Goal: Task Accomplishment & Management: Use online tool/utility

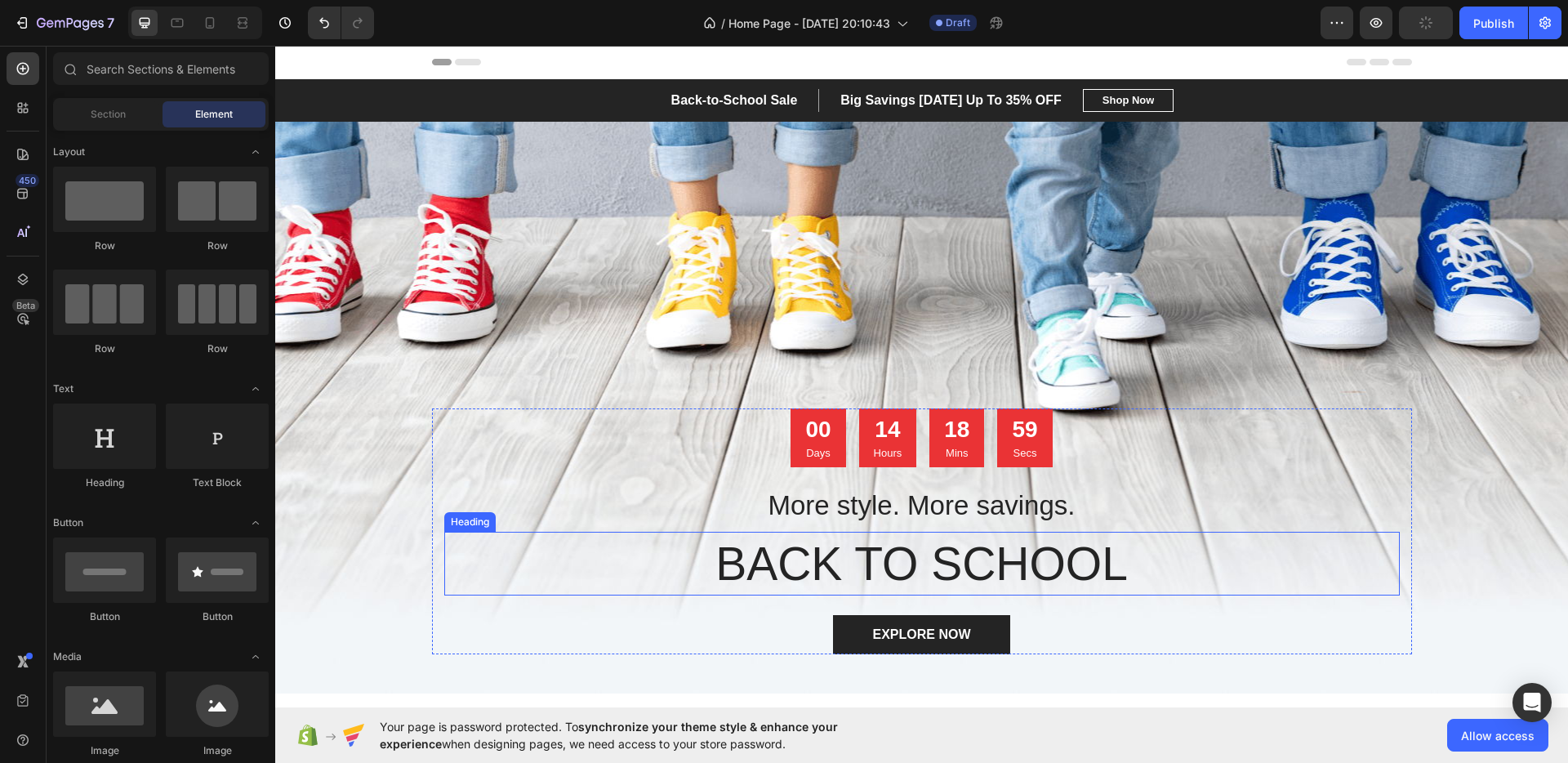
click at [884, 537] on p "BACK TO SCHOOL" at bounding box center [922, 564] width 952 height 60
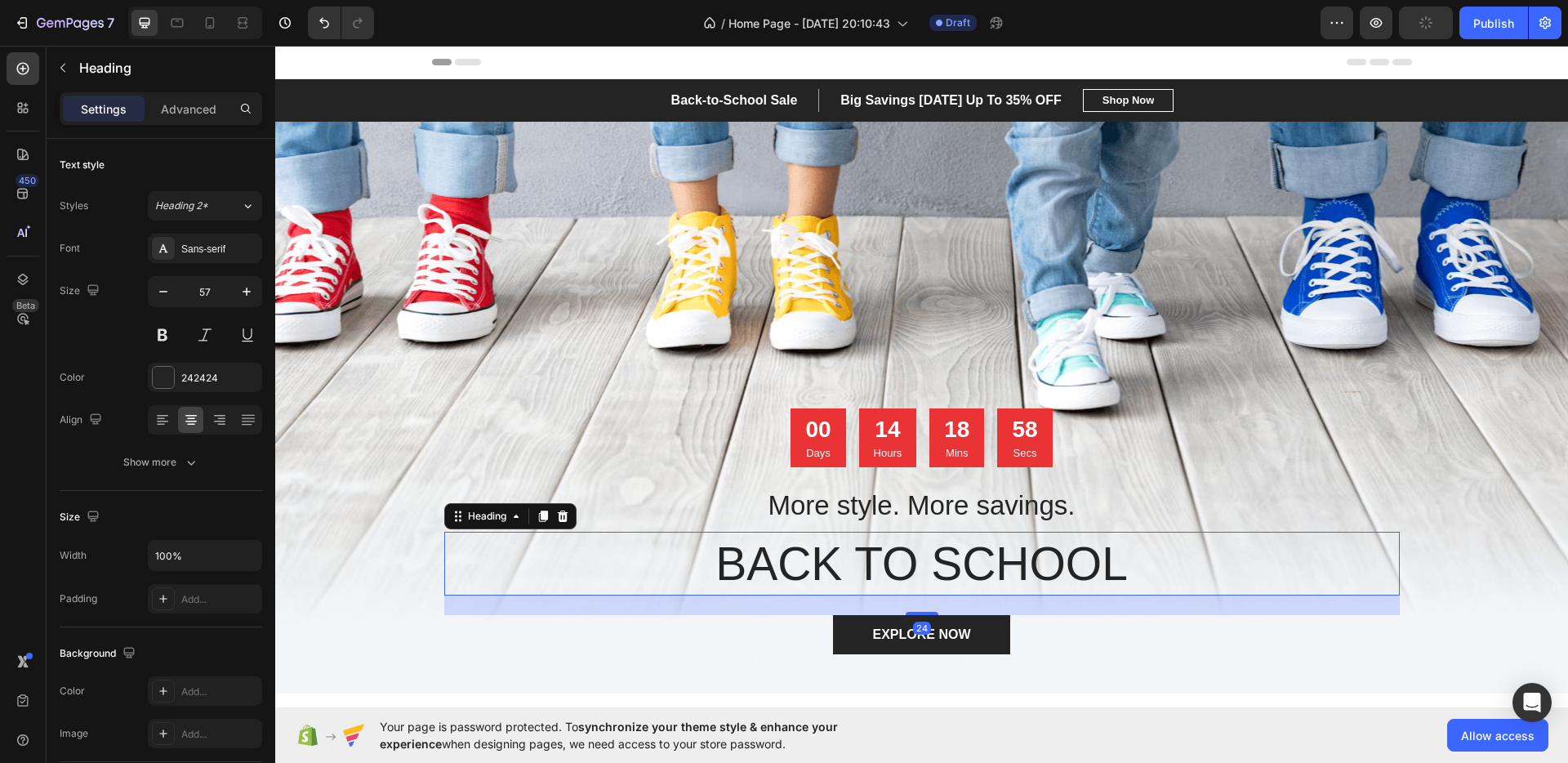
click at [840, 558] on p "BACK TO SCHOOL" at bounding box center [922, 564] width 952 height 60
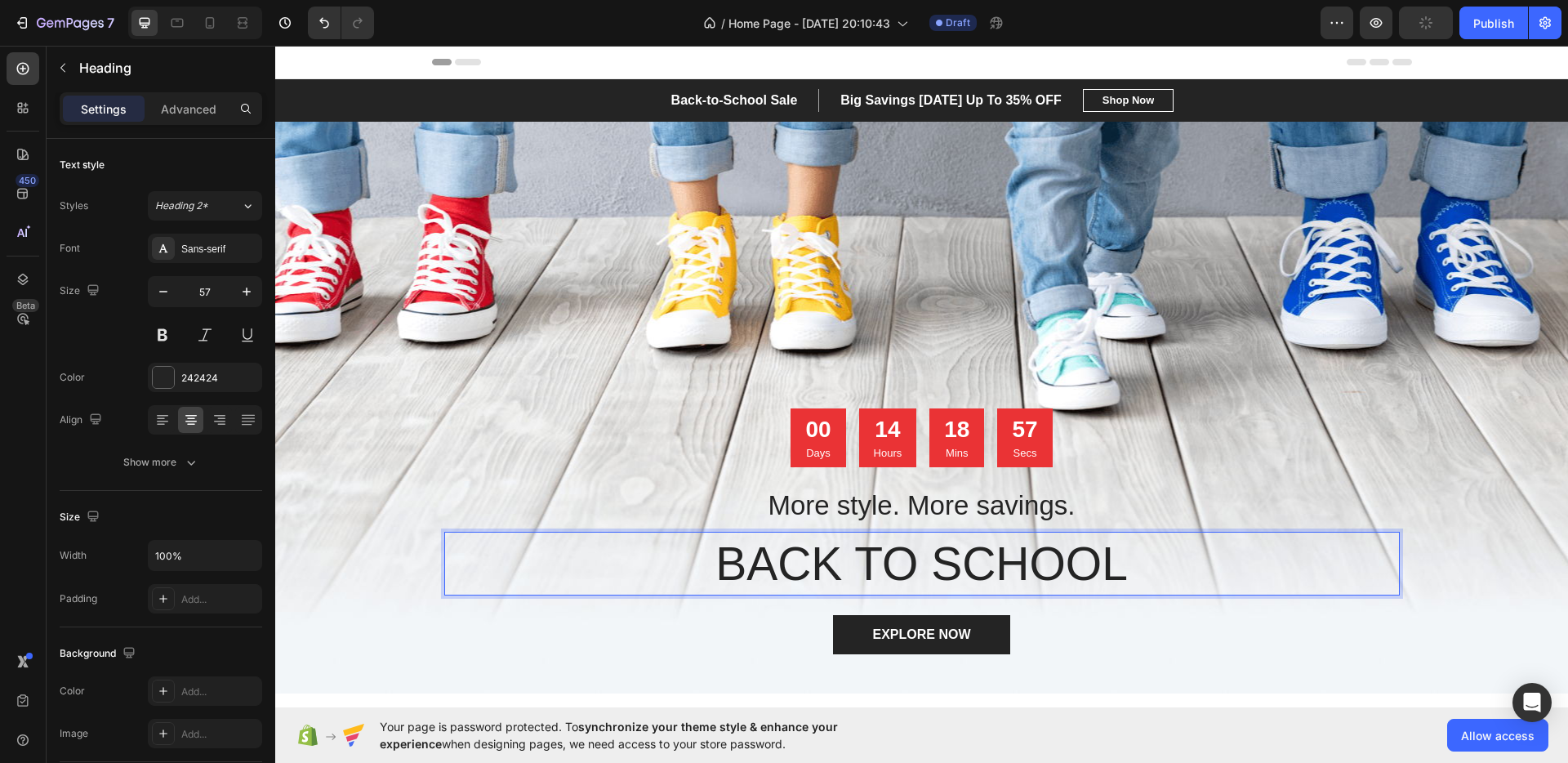
click at [834, 557] on p "BACK TO SCHOOL" at bounding box center [922, 564] width 952 height 60
click at [586, 363] on div "Overlay" at bounding box center [921, 407] width 1293 height 572
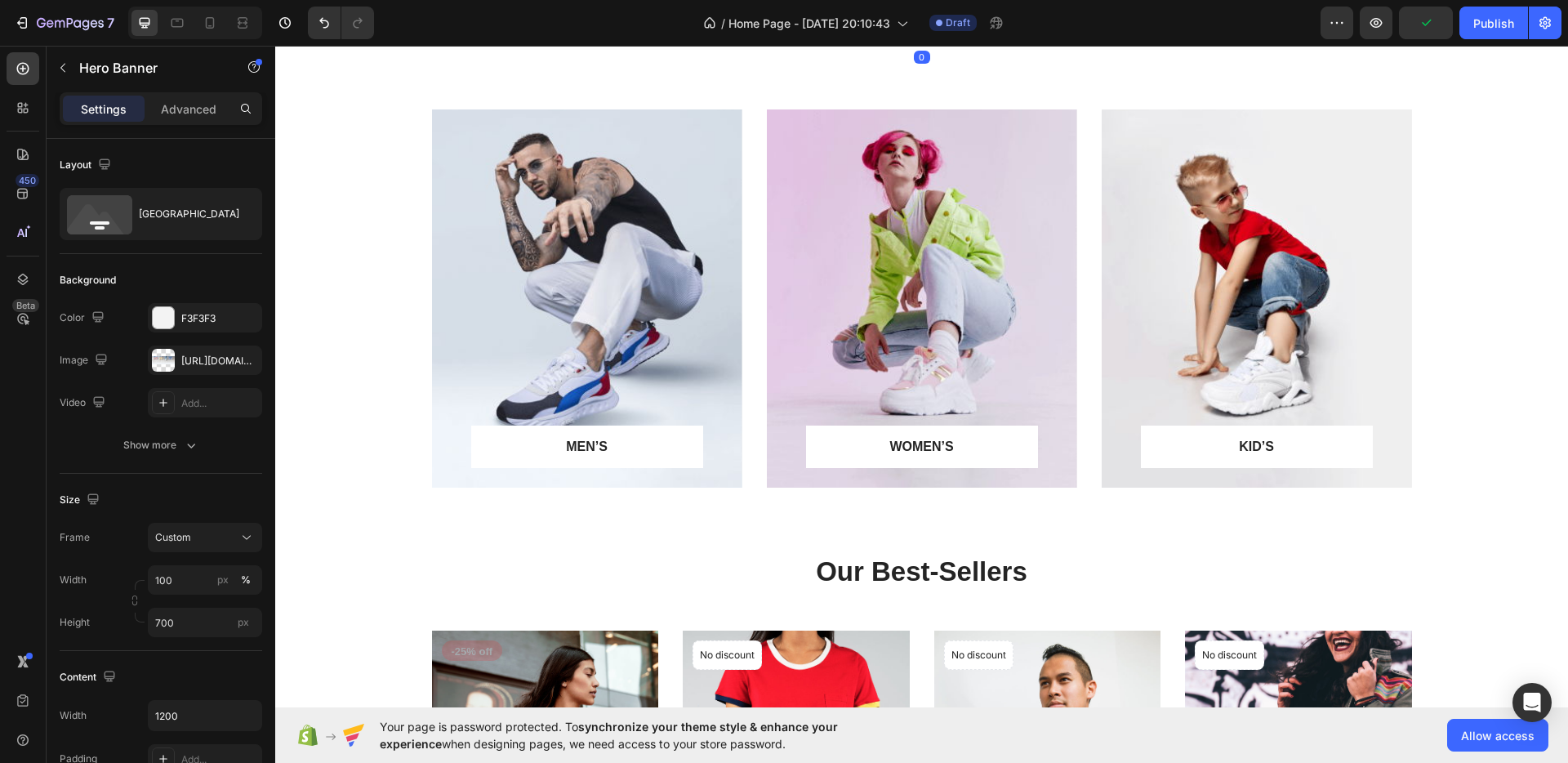
scroll to position [651, 0]
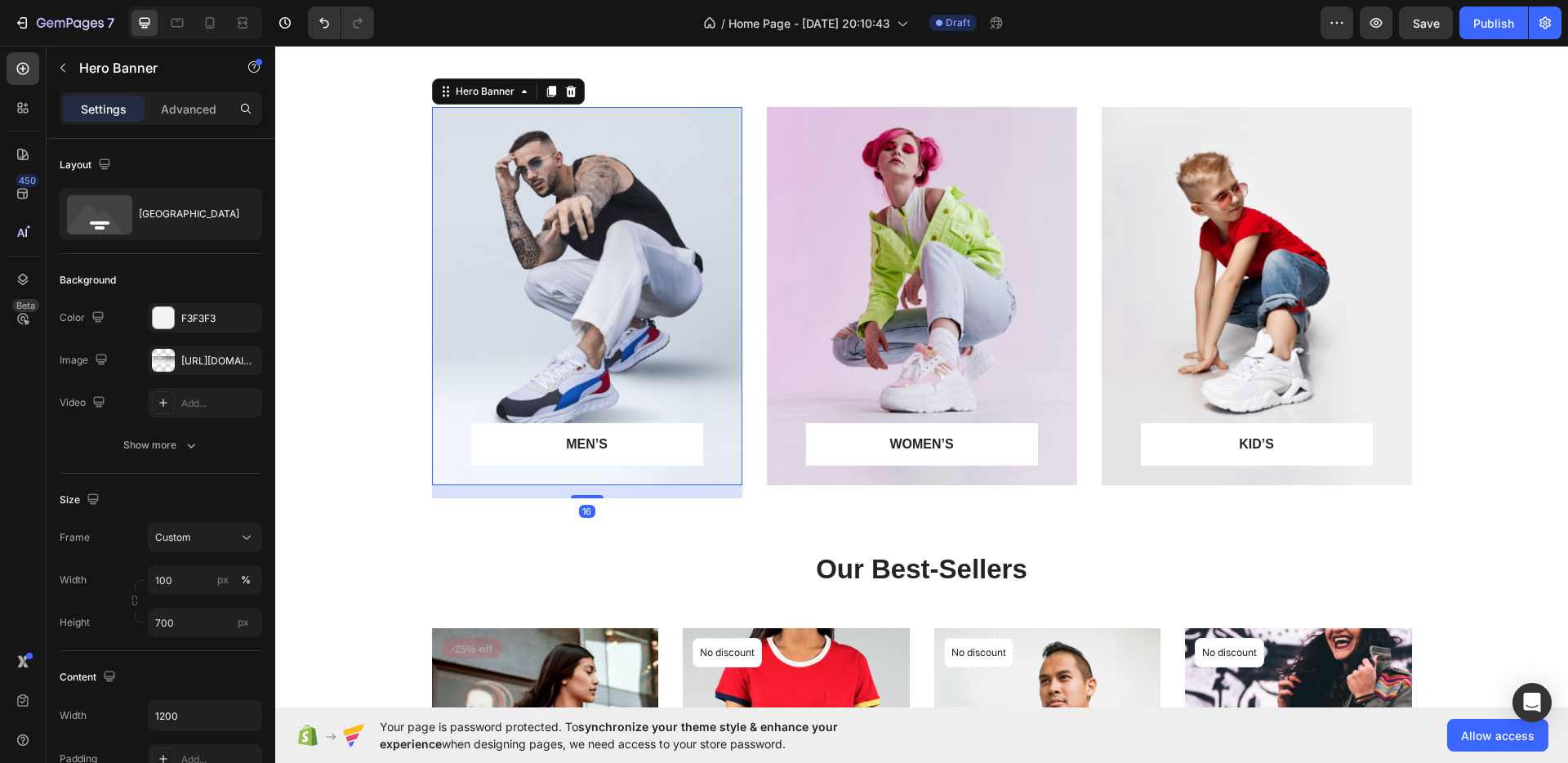
click at [583, 364] on div "Overlay" at bounding box center [587, 296] width 311 height 378
click at [603, 456] on div "MEN’S Text block Row" at bounding box center [587, 444] width 232 height 42
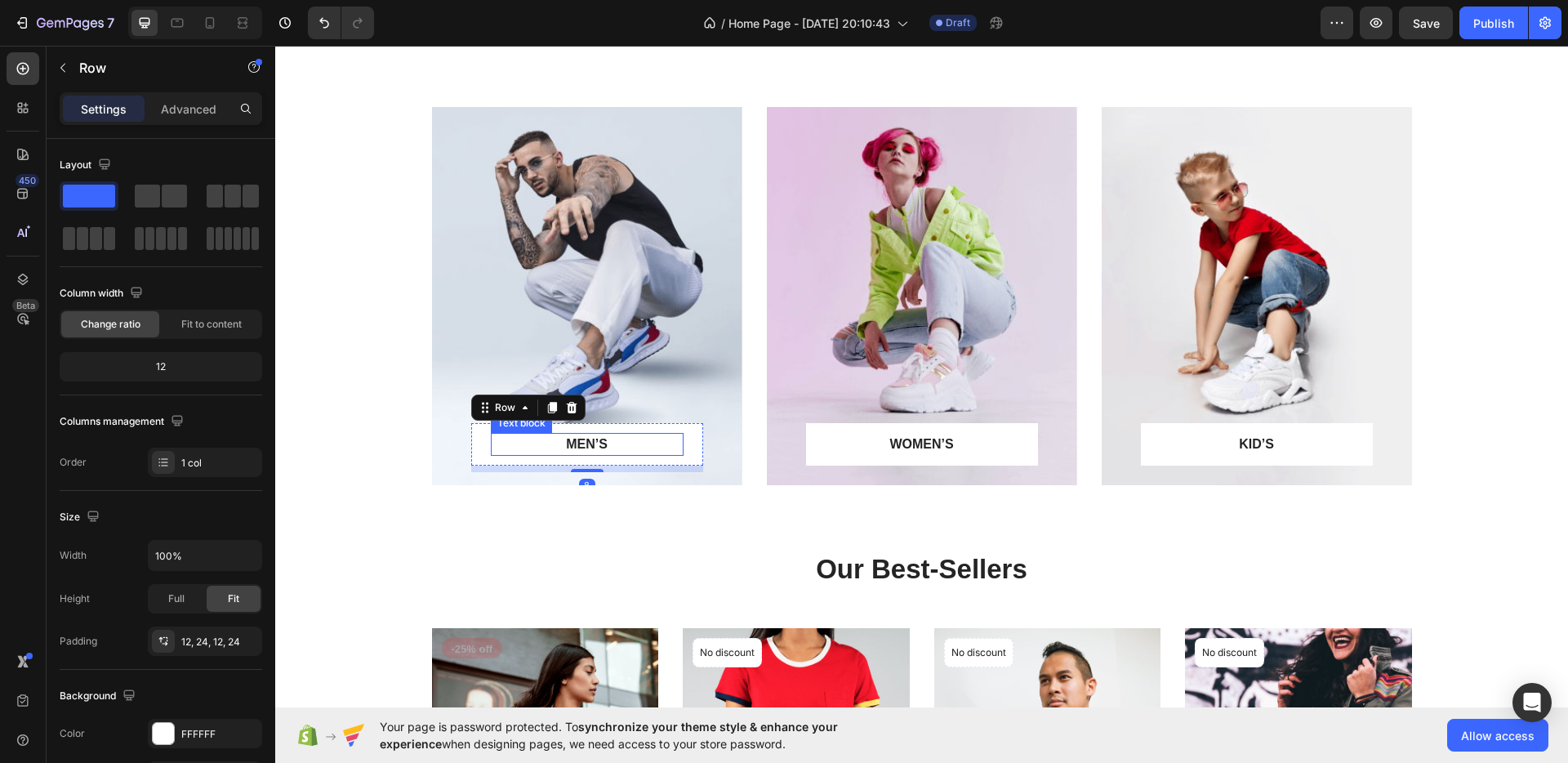
click at [599, 446] on p "MEN’S" at bounding box center [587, 444] width 189 height 19
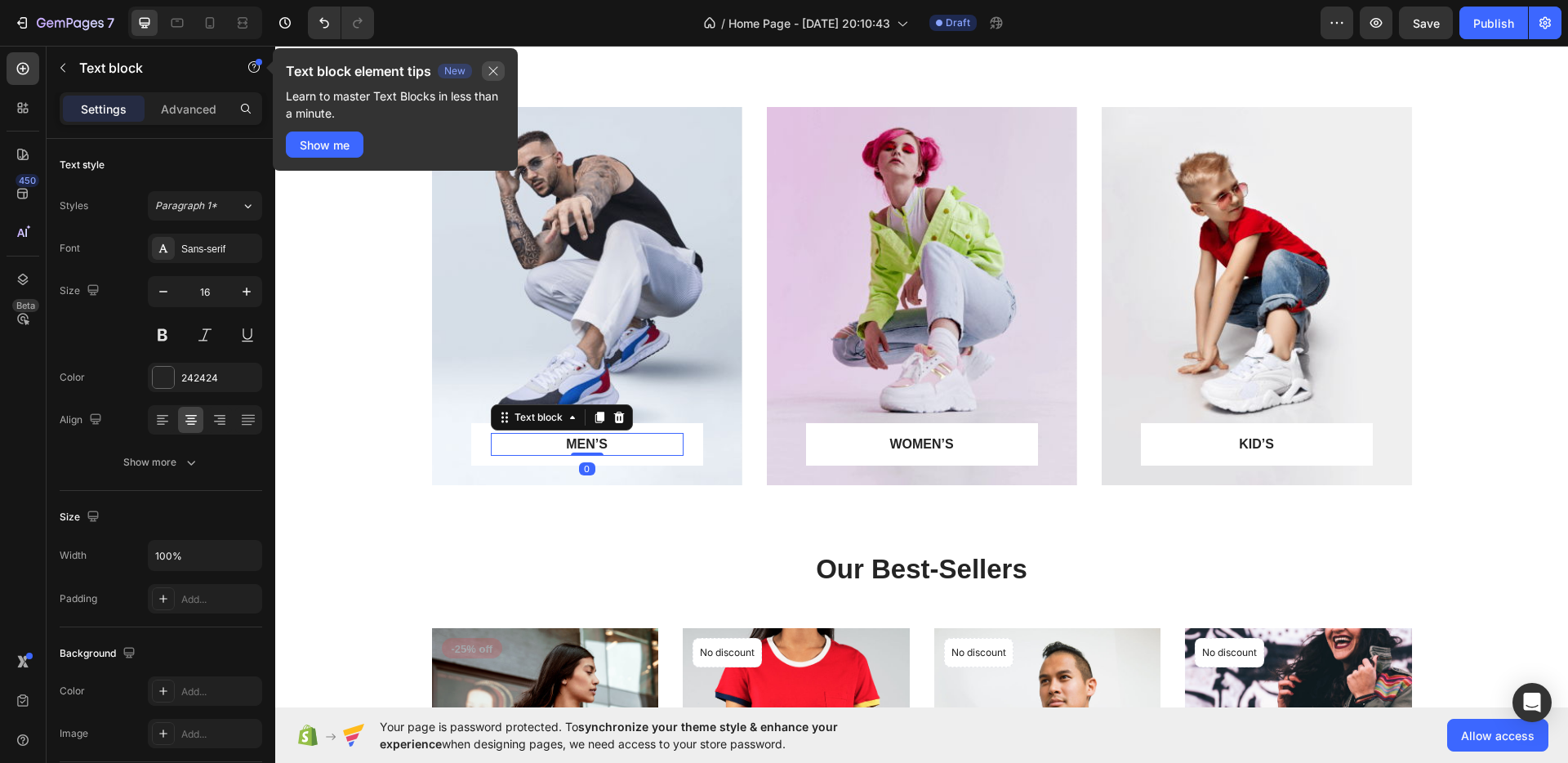
drag, startPoint x: 495, startPoint y: 69, endPoint x: 219, endPoint y: 24, distance: 279.6
click at [495, 69] on icon "button" at bounding box center [494, 72] width 9 height 9
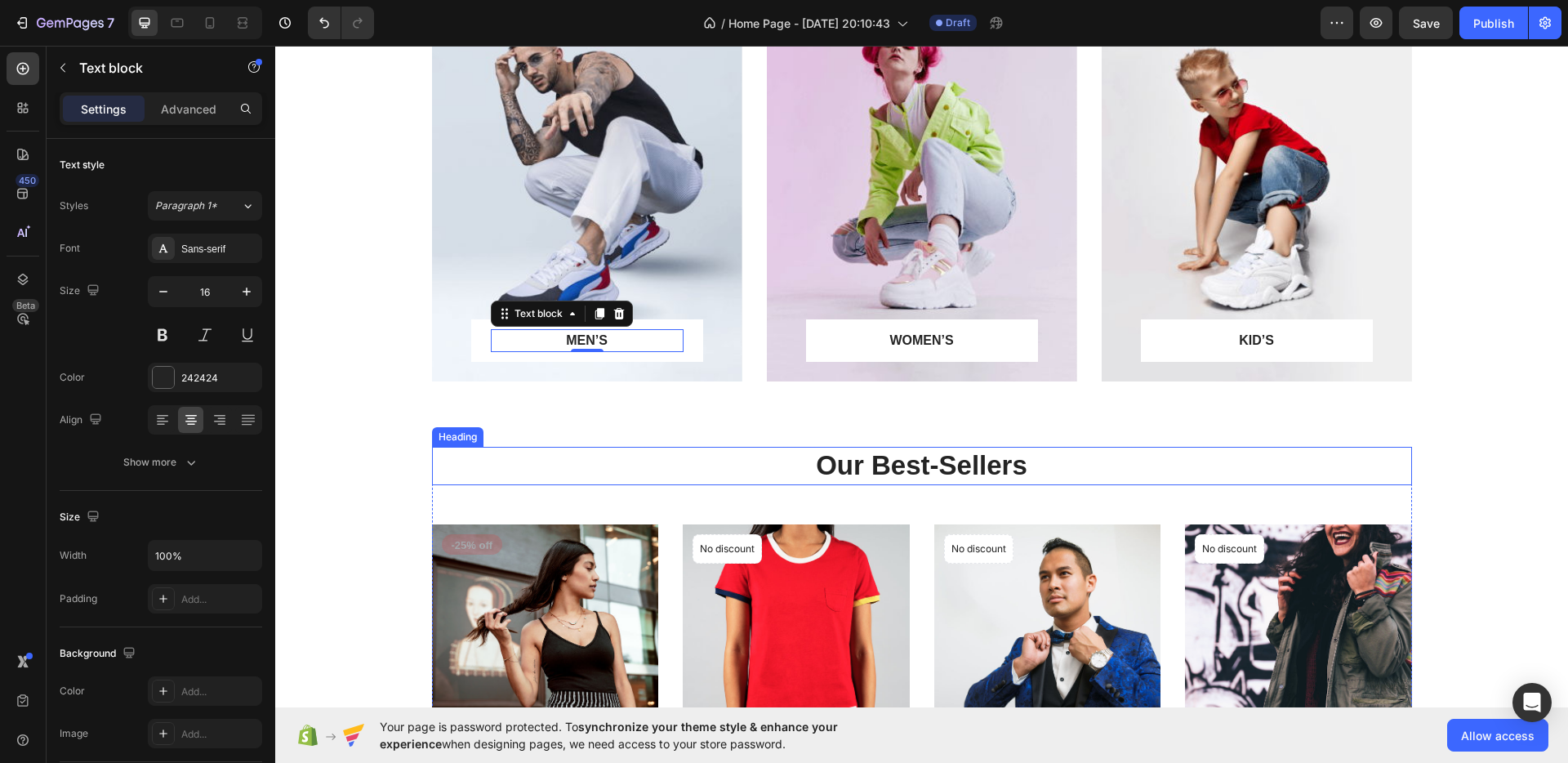
scroll to position [979, 0]
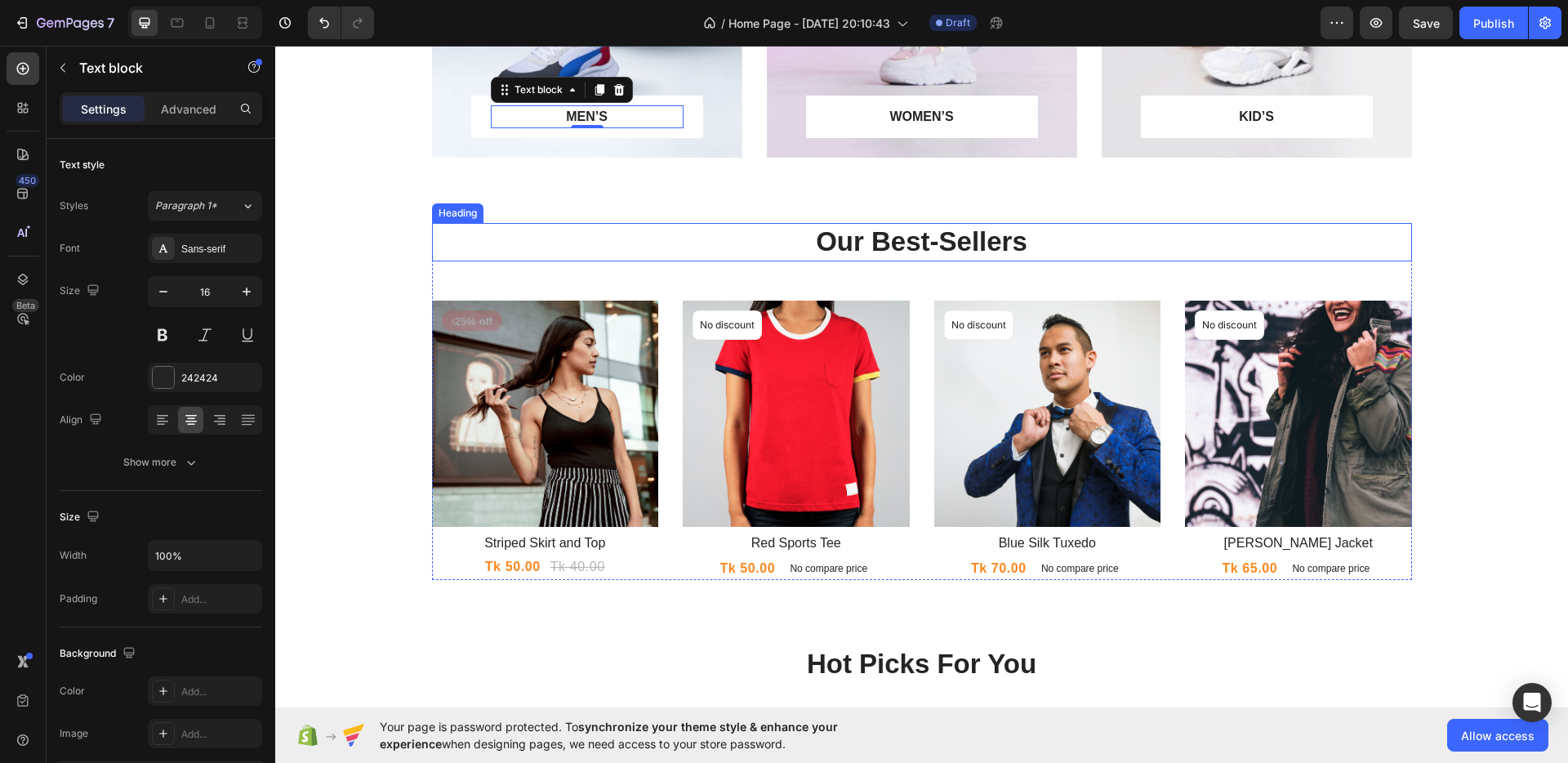
click at [910, 248] on p "Our Best-Sellers" at bounding box center [922, 243] width 977 height 35
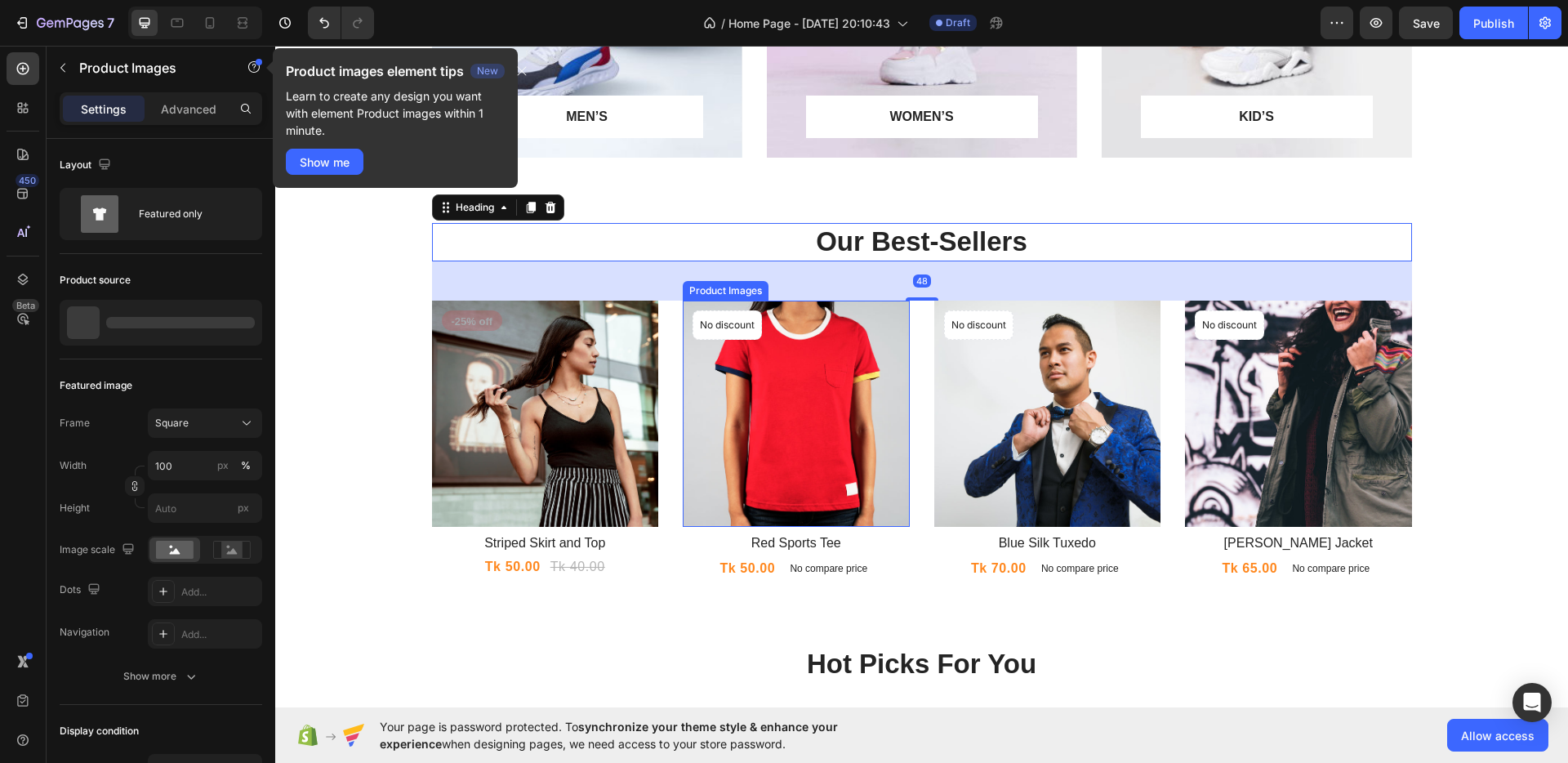
click at [825, 412] on img at bounding box center [796, 414] width 227 height 227
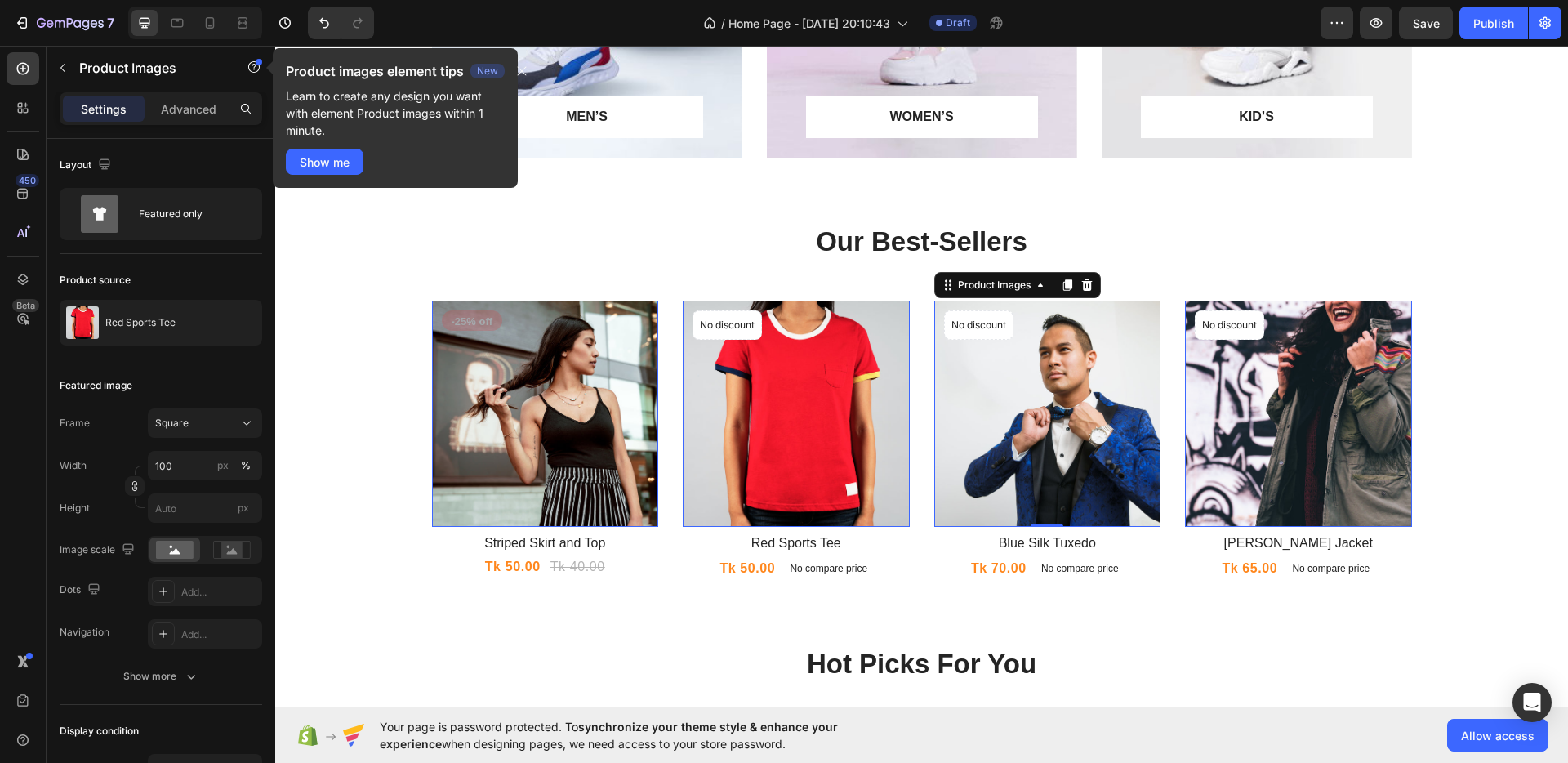
click at [1045, 417] on img at bounding box center [1048, 414] width 227 height 227
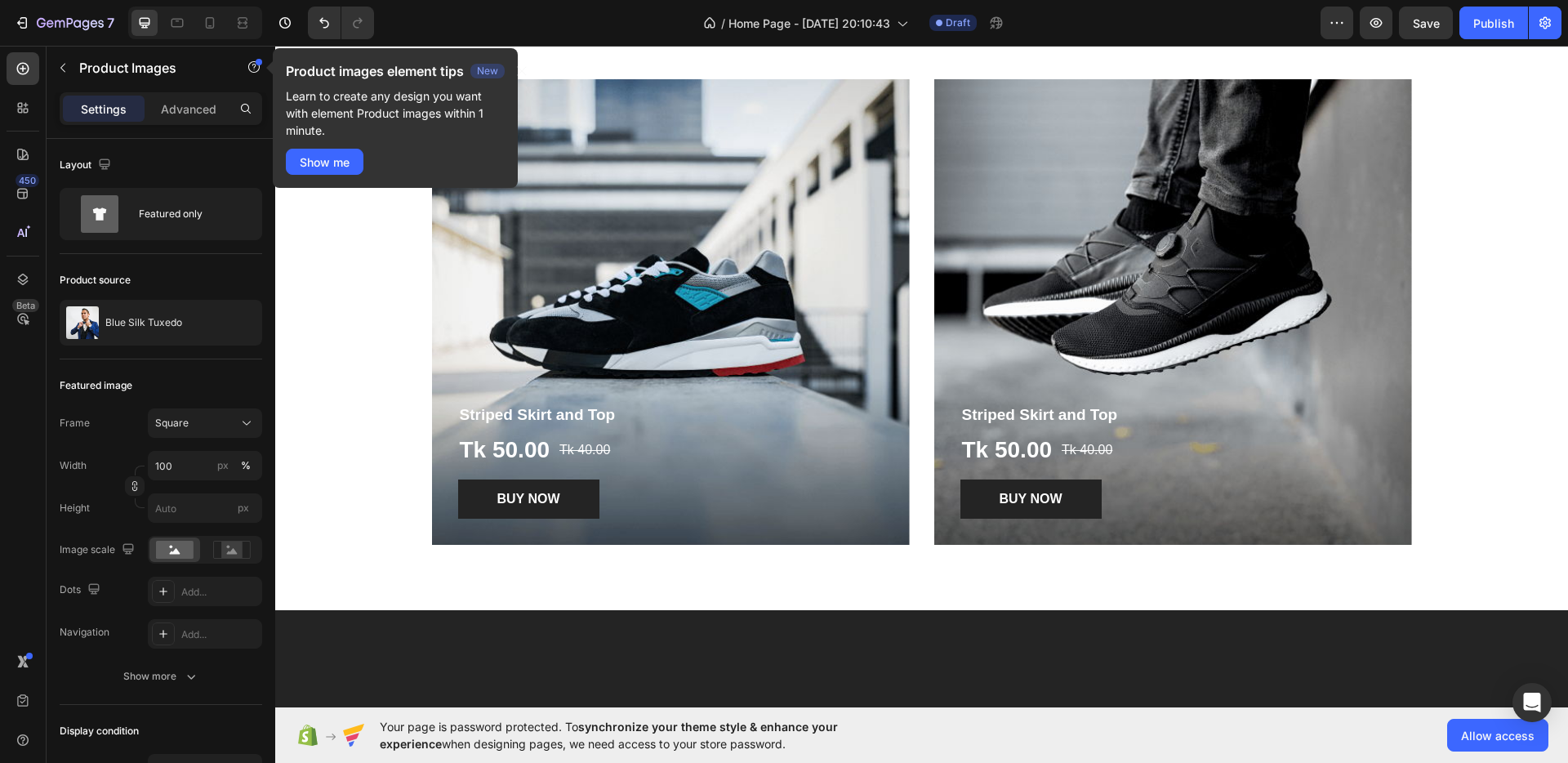
scroll to position [1624, 0]
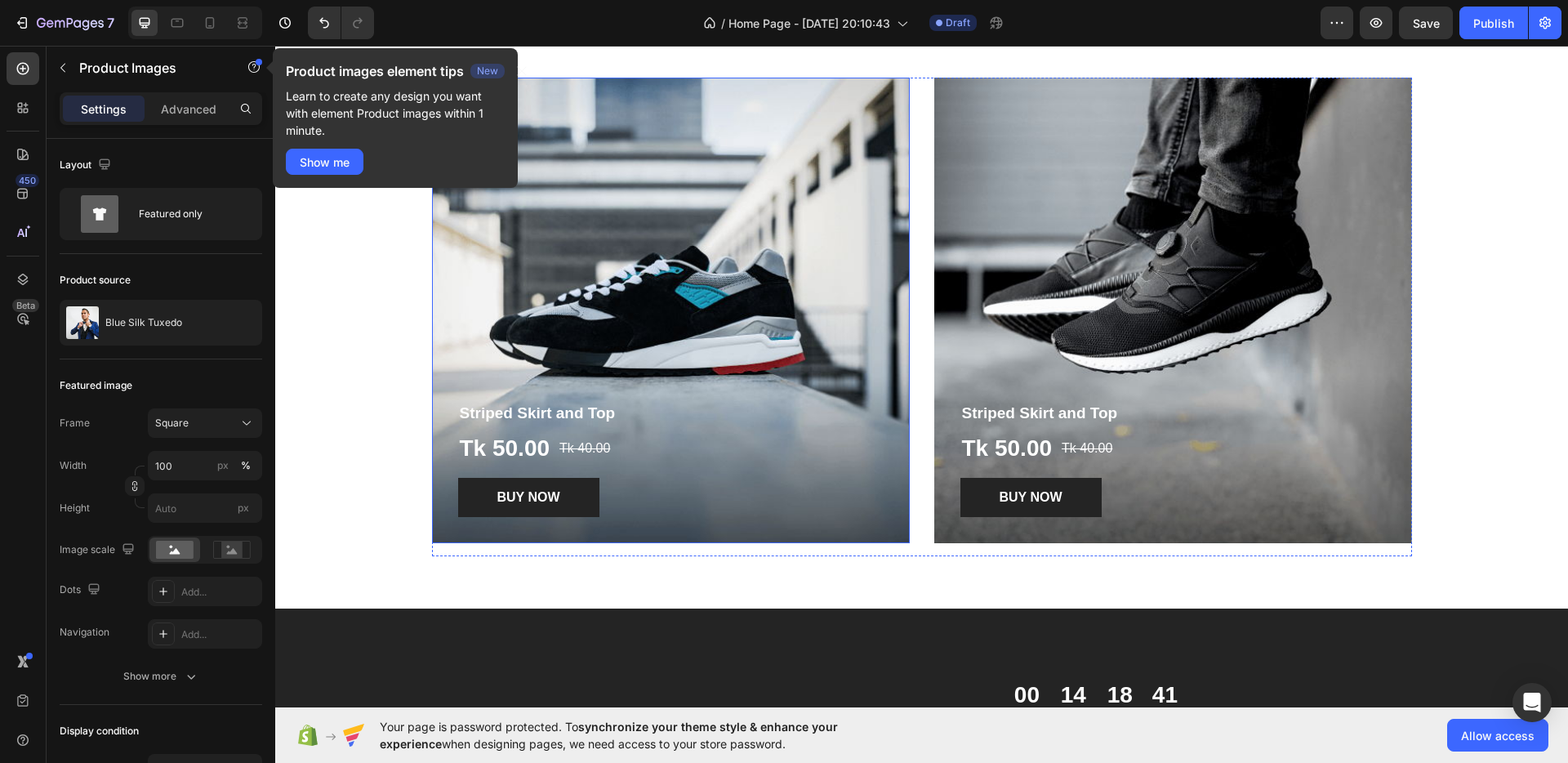
click at [733, 351] on div "Overlay" at bounding box center [671, 311] width 478 height 466
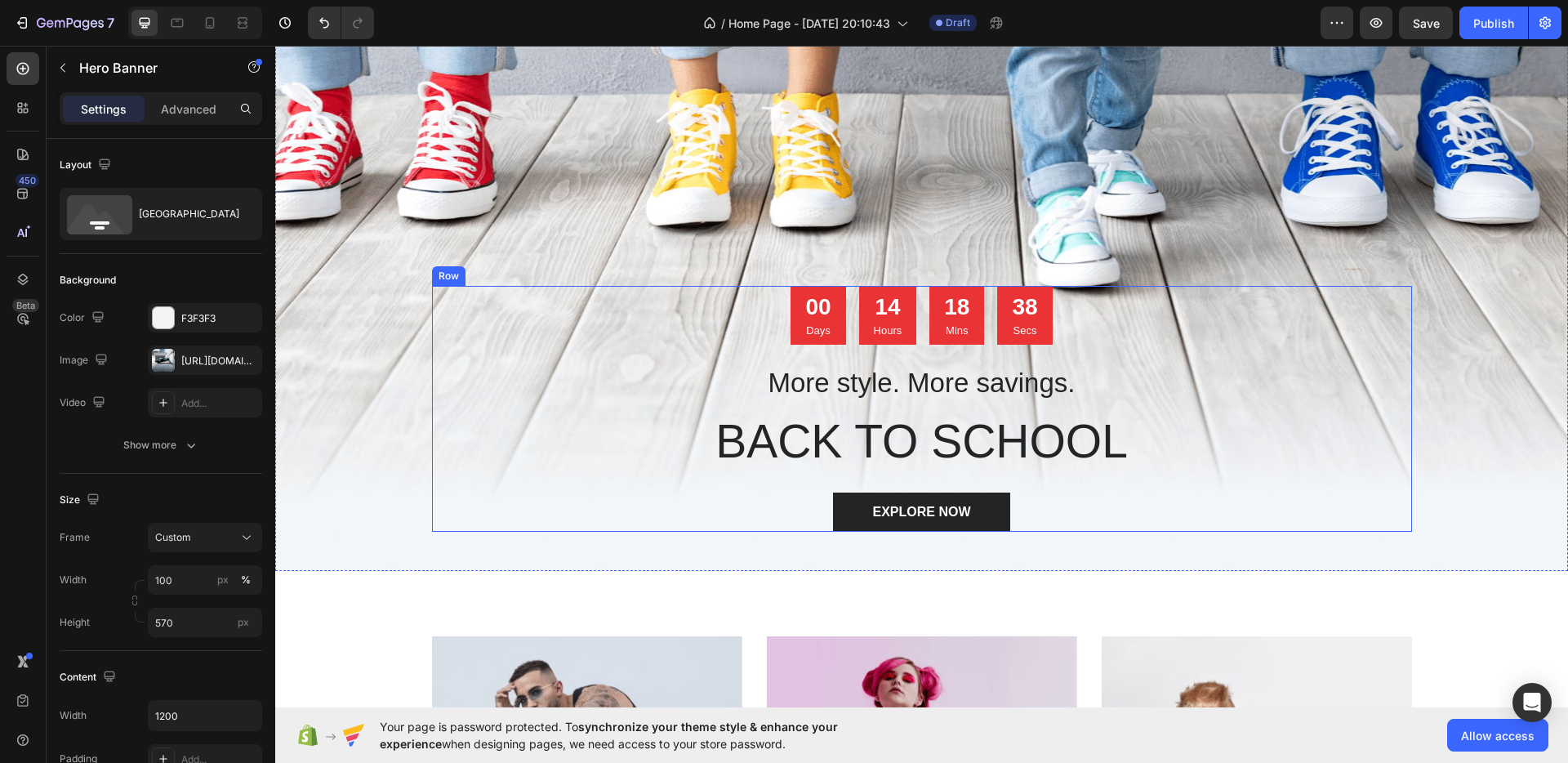
scroll to position [0, 0]
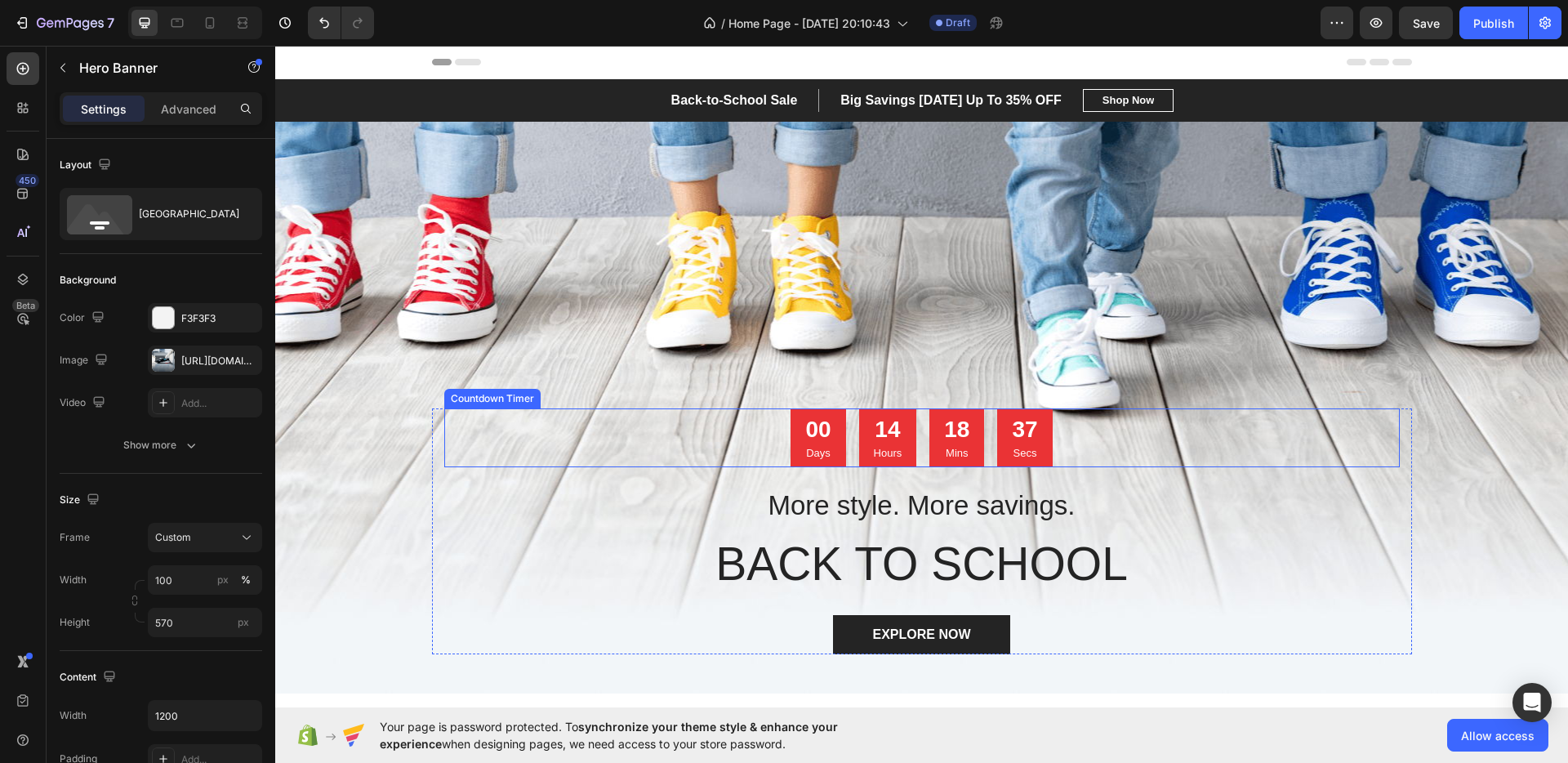
click at [989, 443] on div "00 Days 14 Hours 18 Mins 37 Secs" at bounding box center [920, 437] width 261 height 58
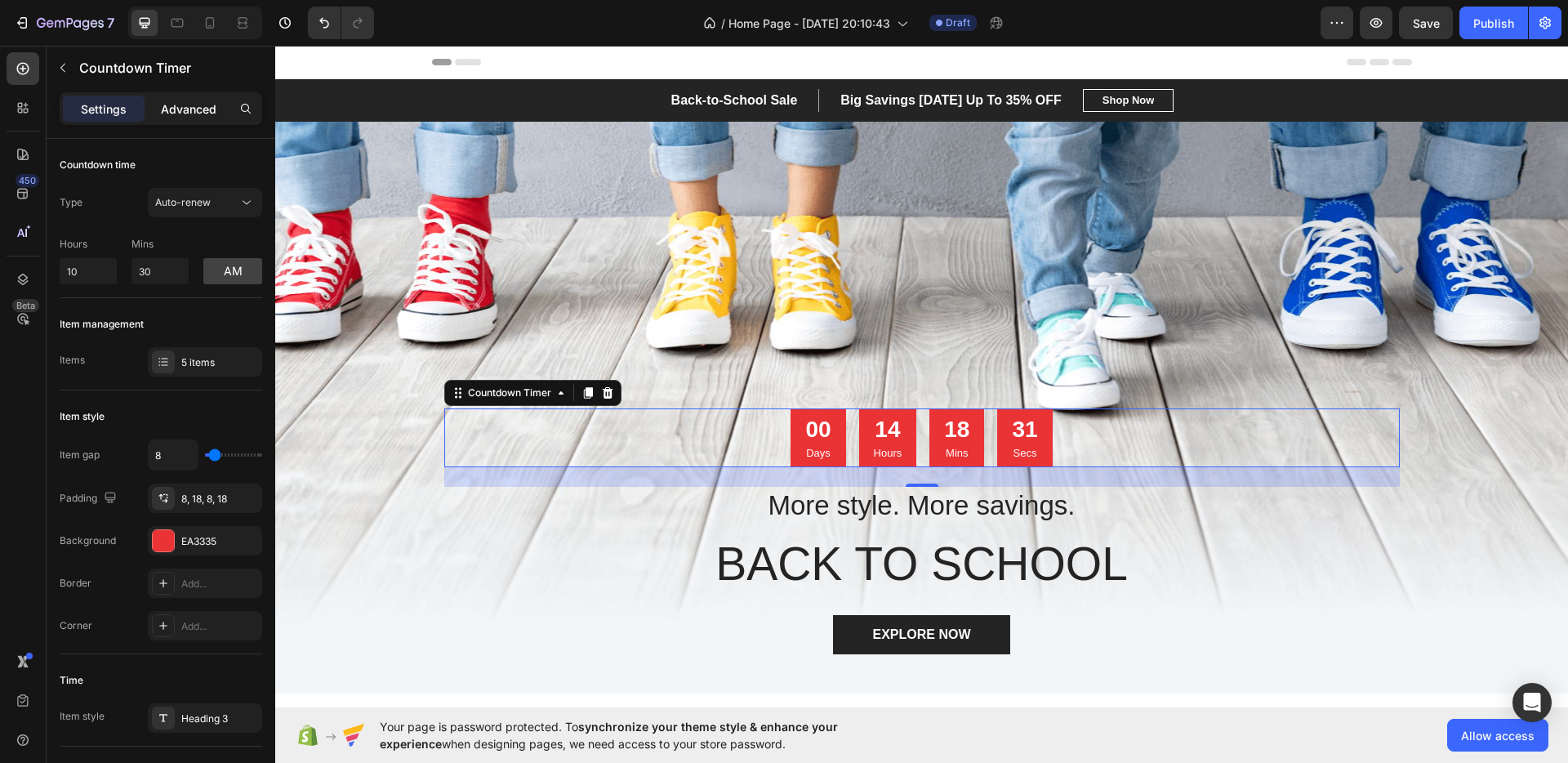
click at [171, 109] on p "Advanced" at bounding box center [188, 108] width 56 height 17
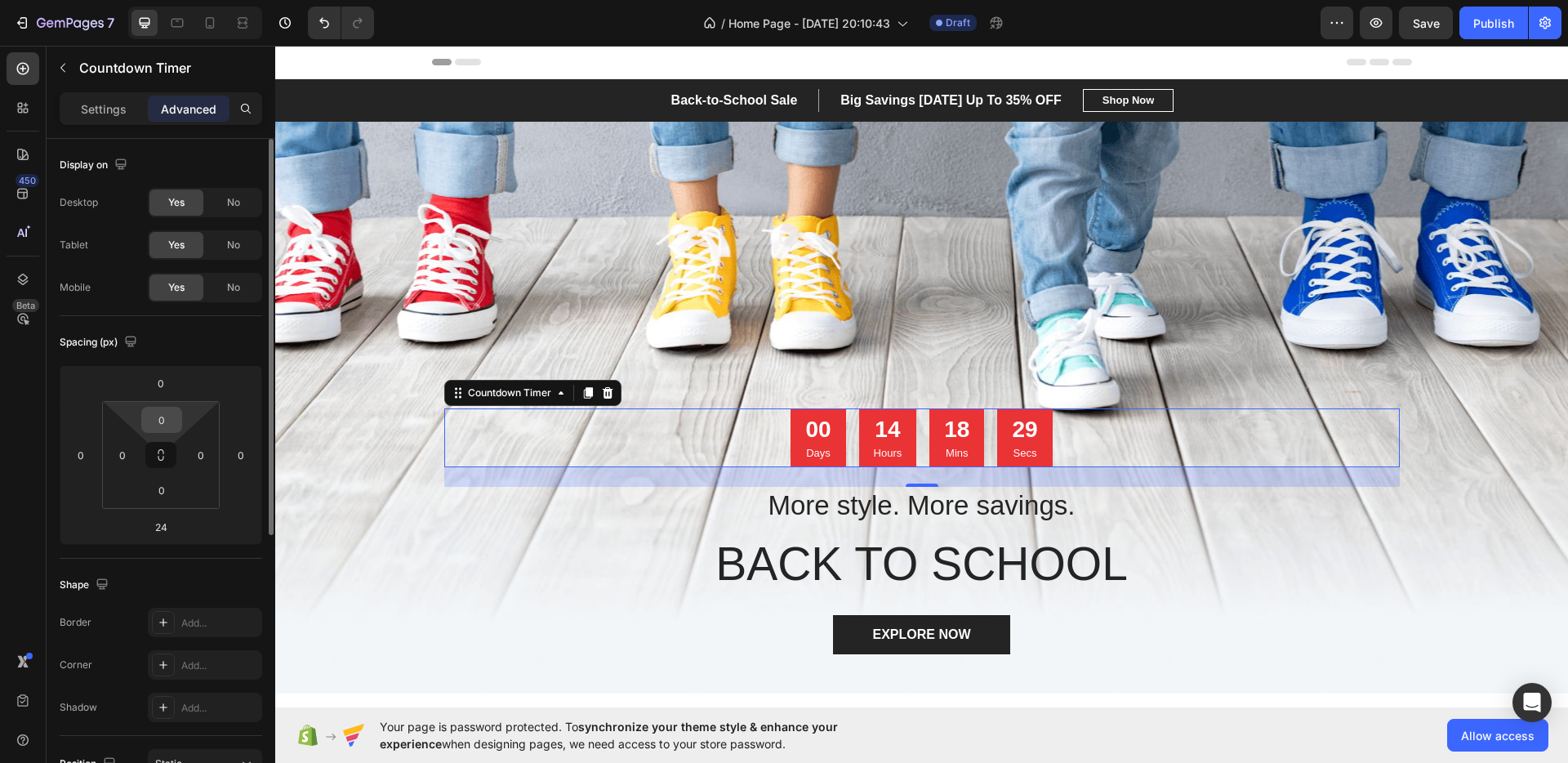
click at [170, 413] on input "0" at bounding box center [161, 420] width 33 height 25
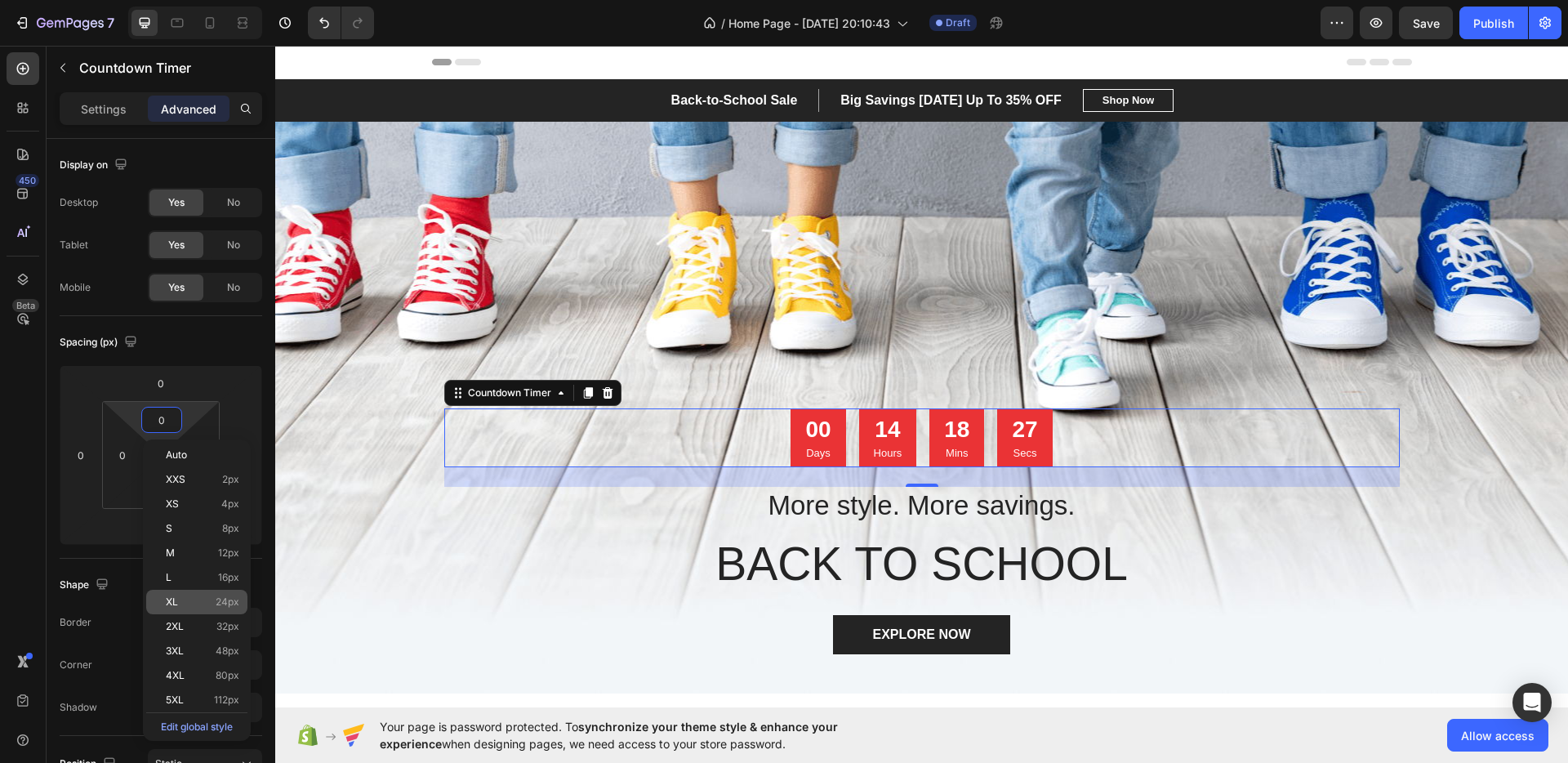
click at [182, 597] on p "XL 24px" at bounding box center [202, 602] width 73 height 12
type input "24"
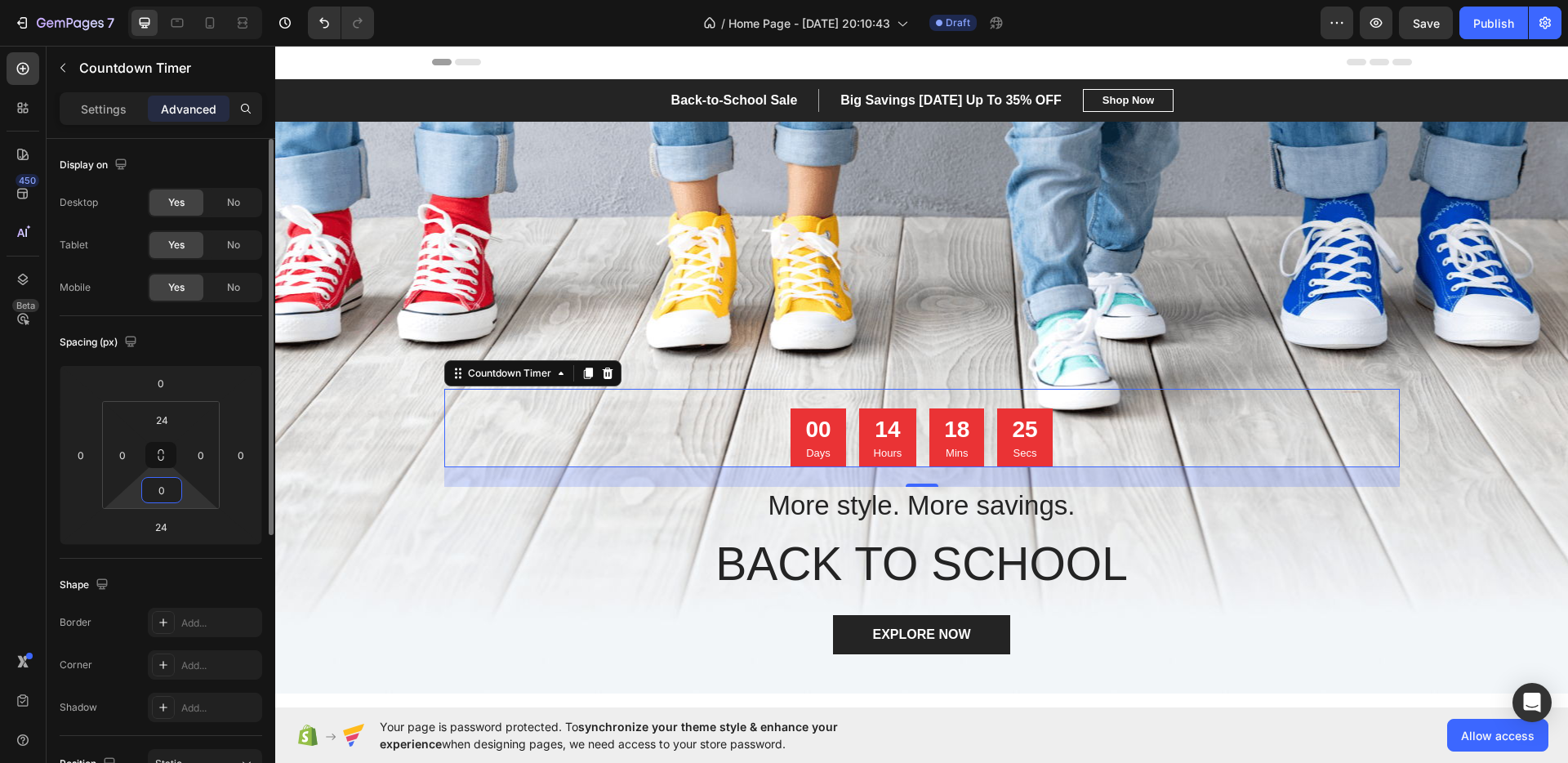
click at [166, 497] on input "0" at bounding box center [161, 490] width 33 height 25
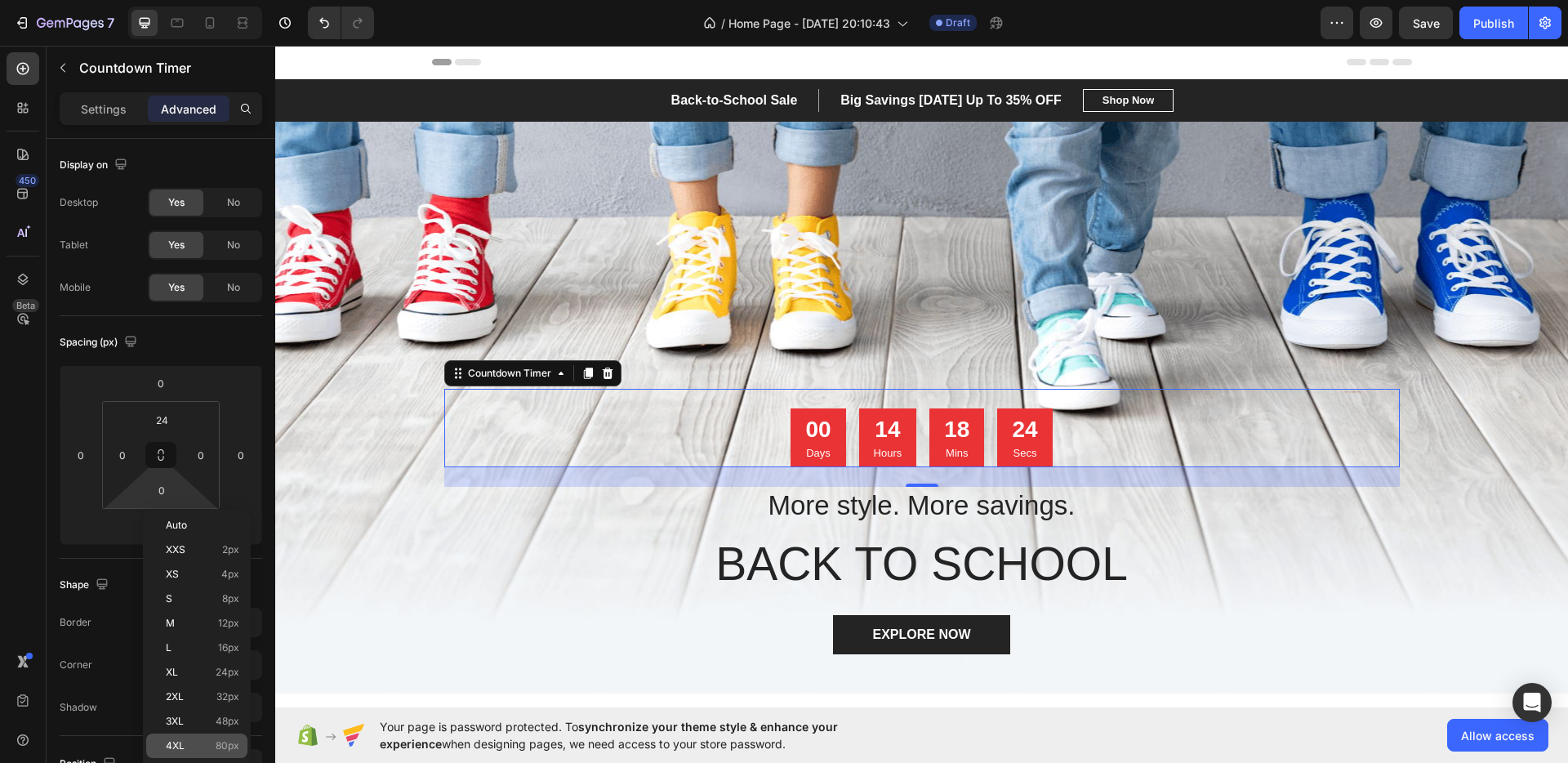
click at [193, 743] on p "4XL 80px" at bounding box center [202, 745] width 73 height 12
type input "80"
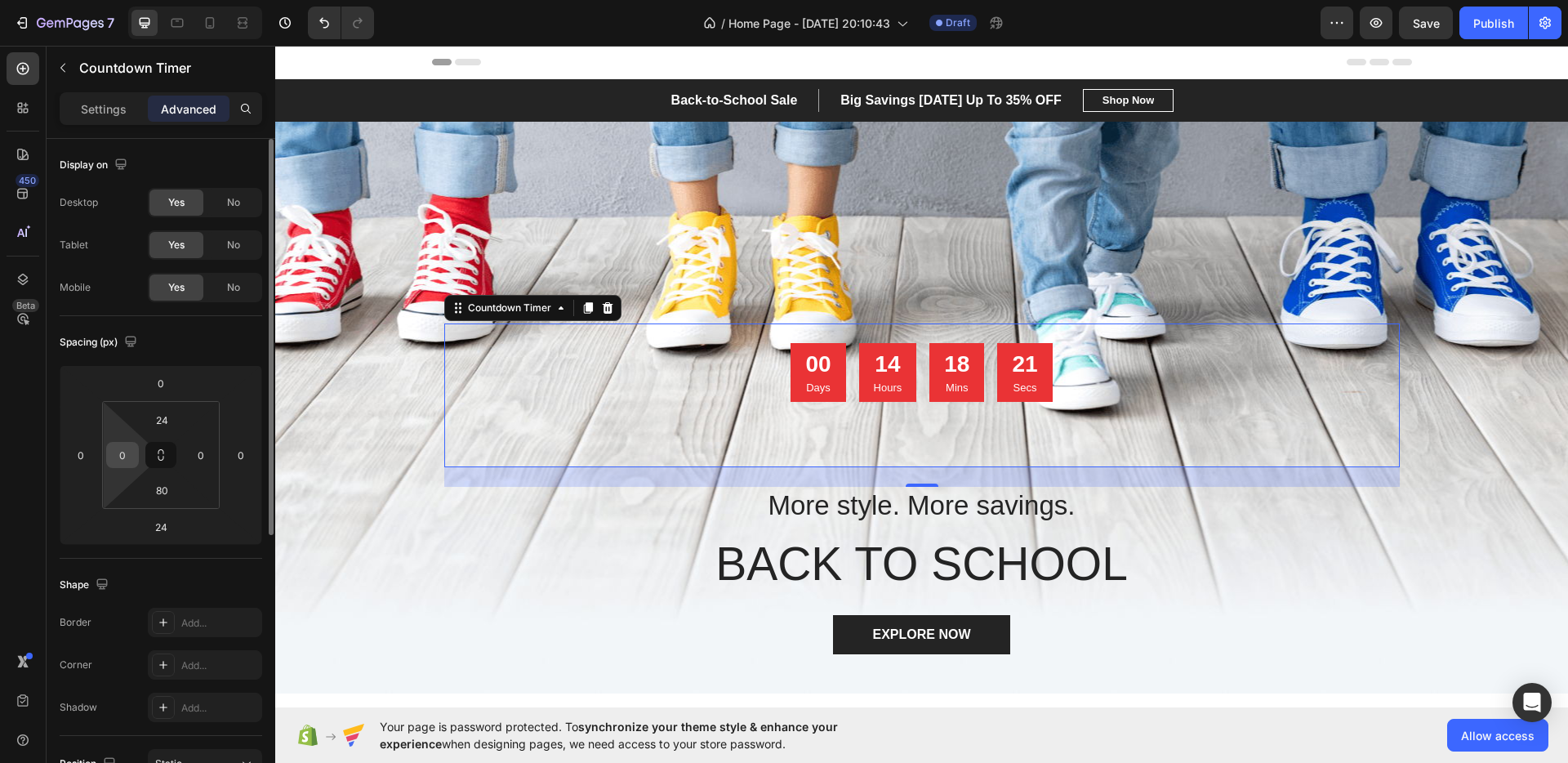
click at [121, 459] on input "0" at bounding box center [123, 455] width 25 height 25
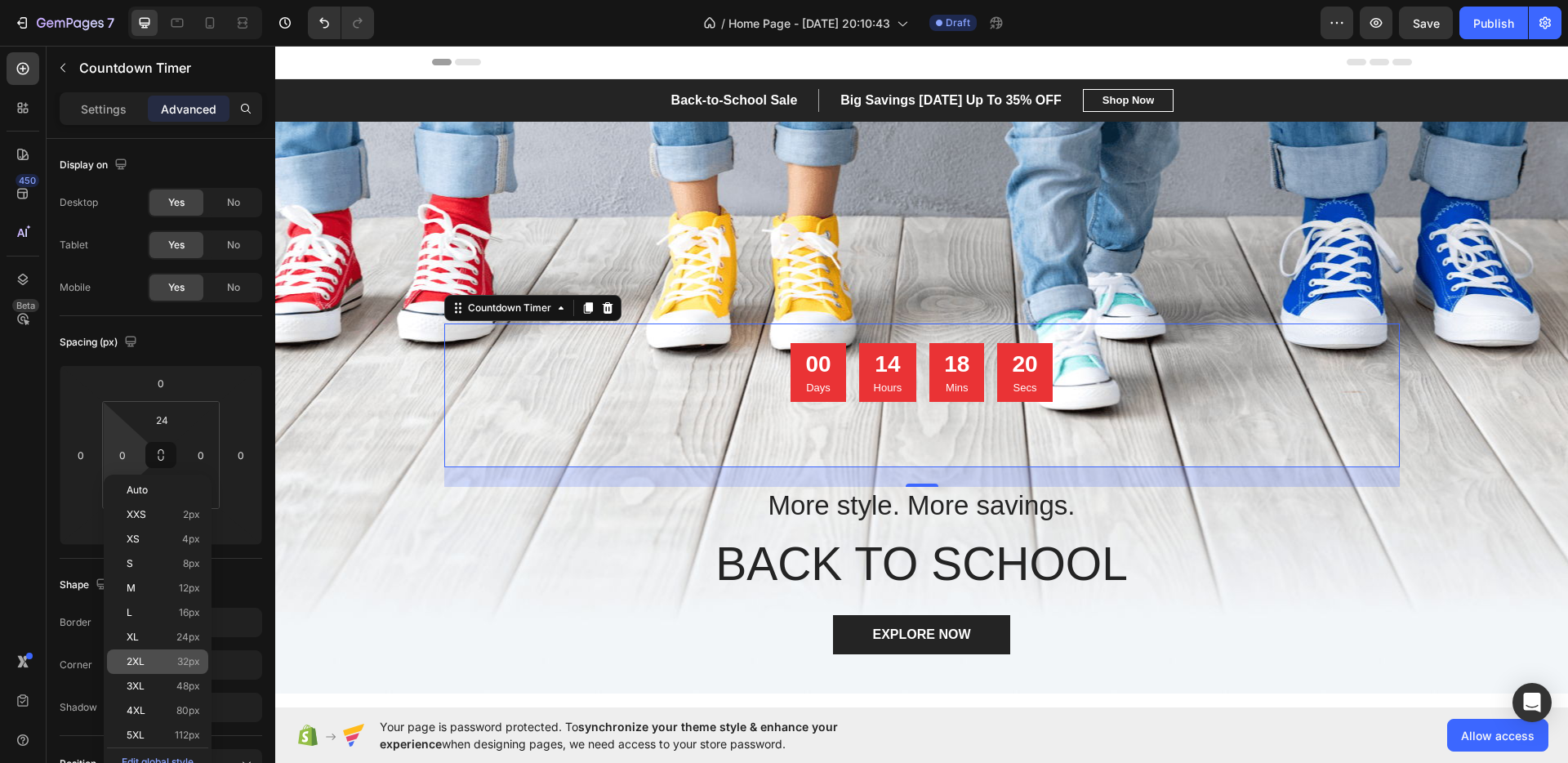
click at [174, 652] on div "2XL 32px" at bounding box center [158, 662] width 101 height 25
type input "32"
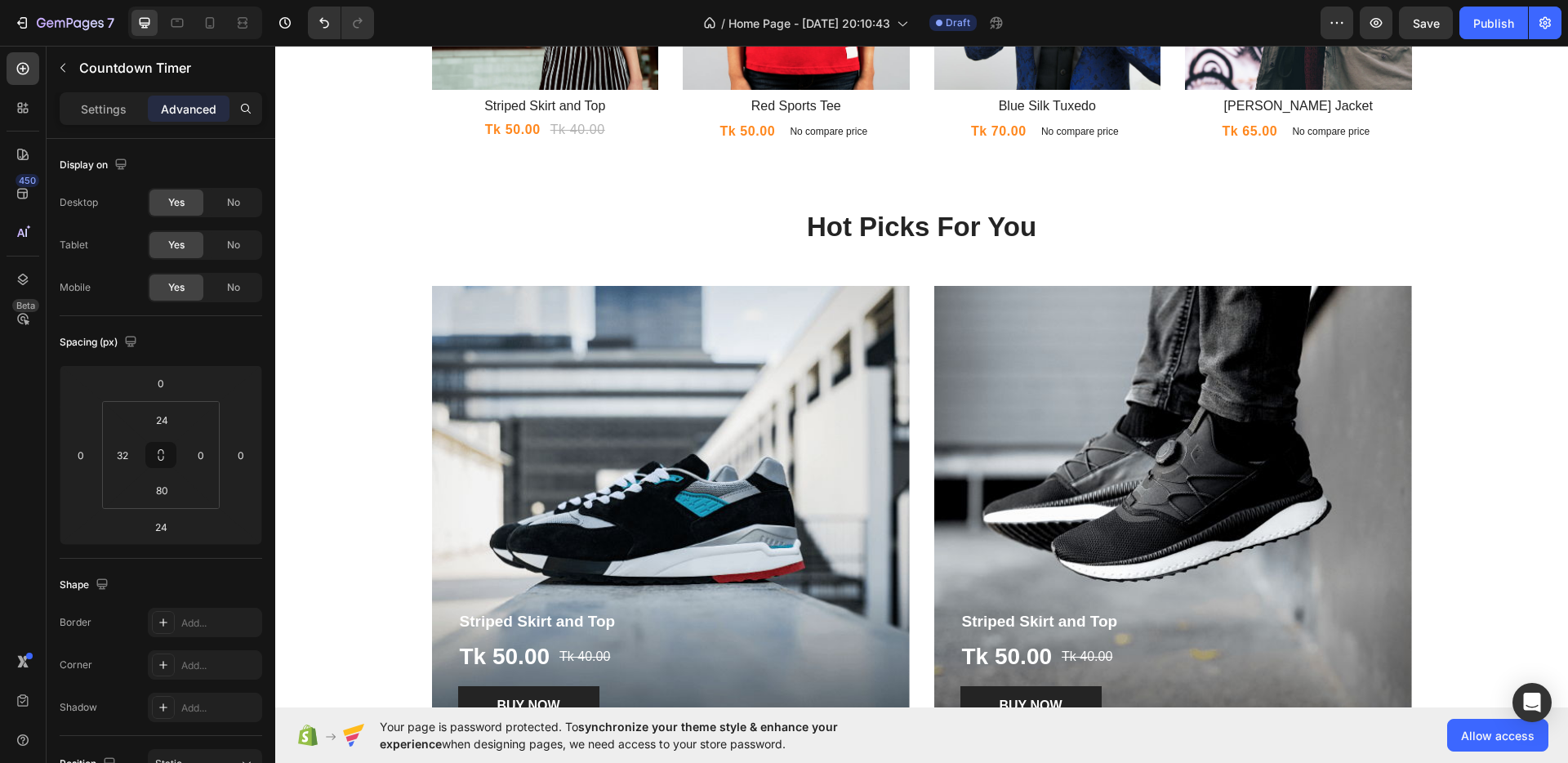
scroll to position [1975, 0]
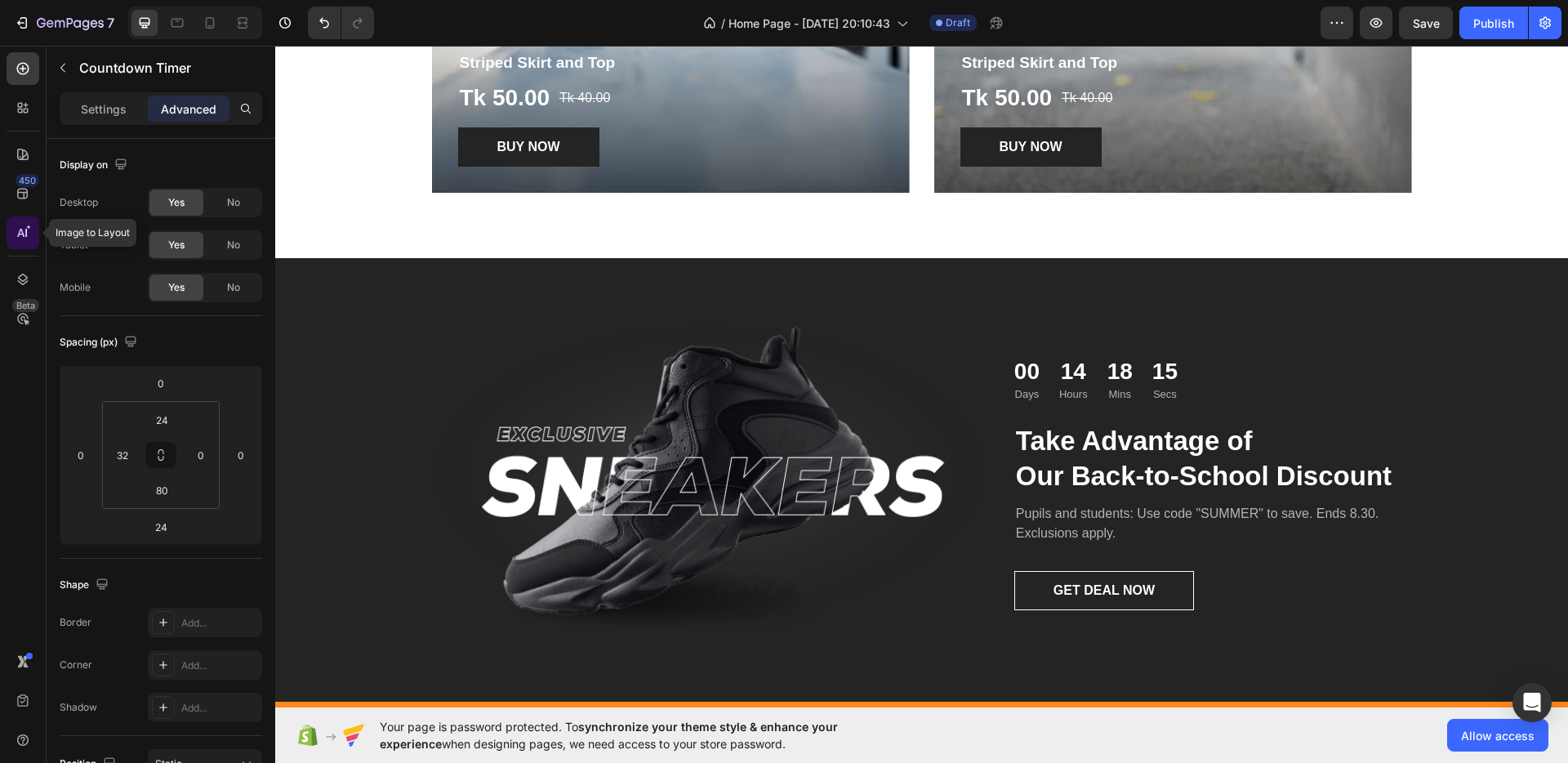
click at [24, 228] on icon at bounding box center [23, 233] width 16 height 16
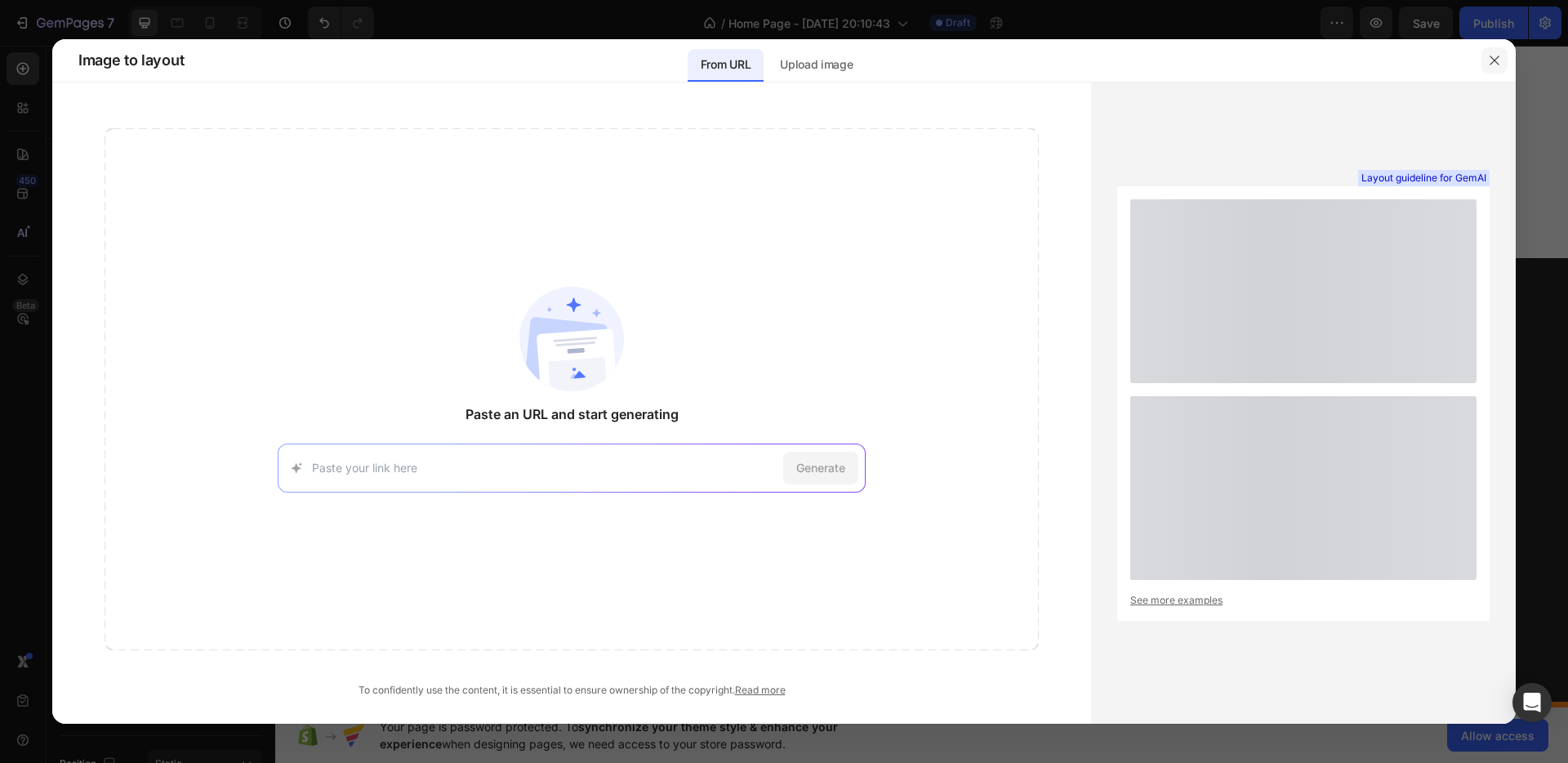
click at [1497, 58] on icon "button" at bounding box center [1494, 60] width 13 height 13
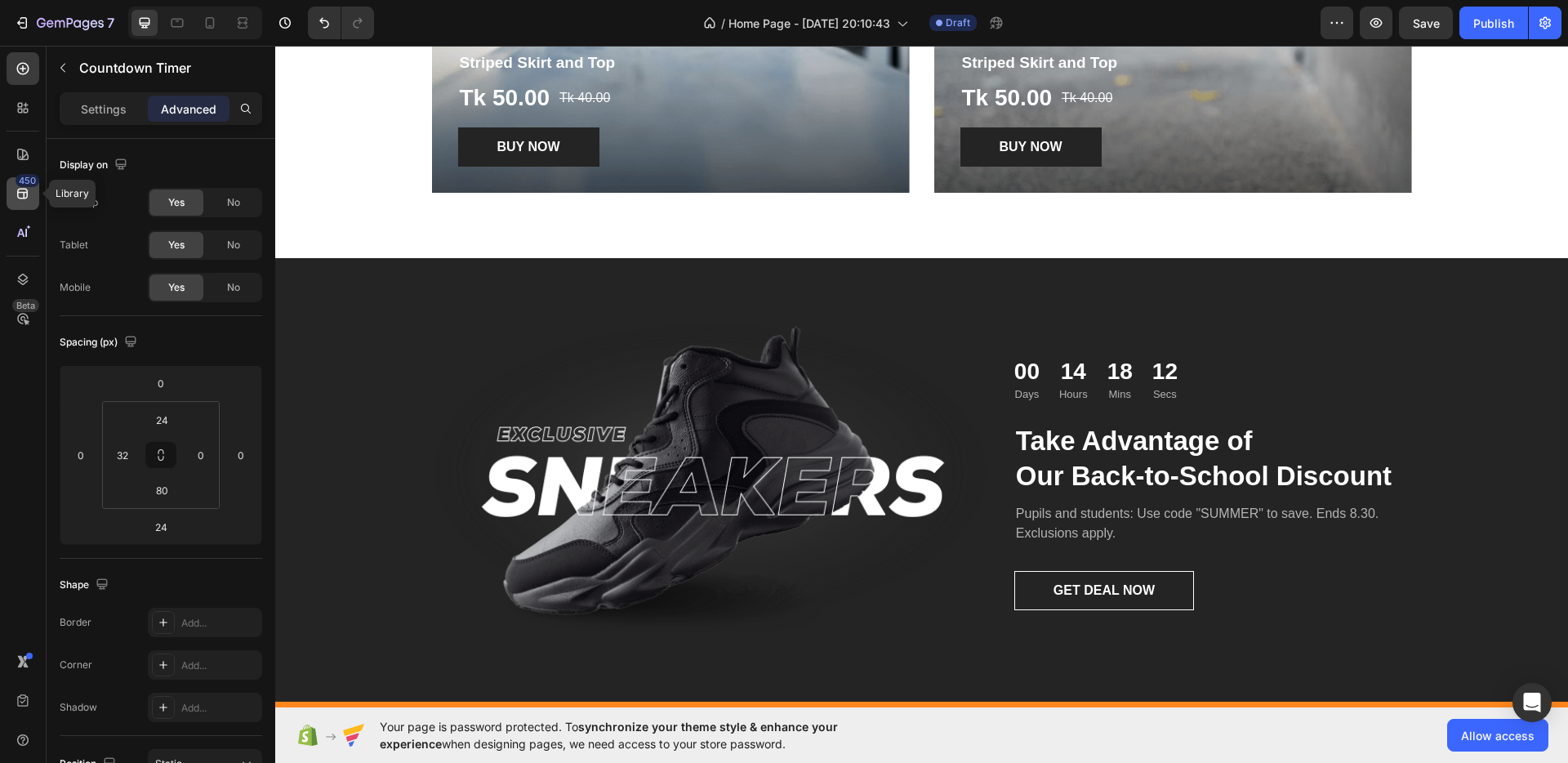
click at [16, 193] on icon at bounding box center [23, 193] width 16 height 16
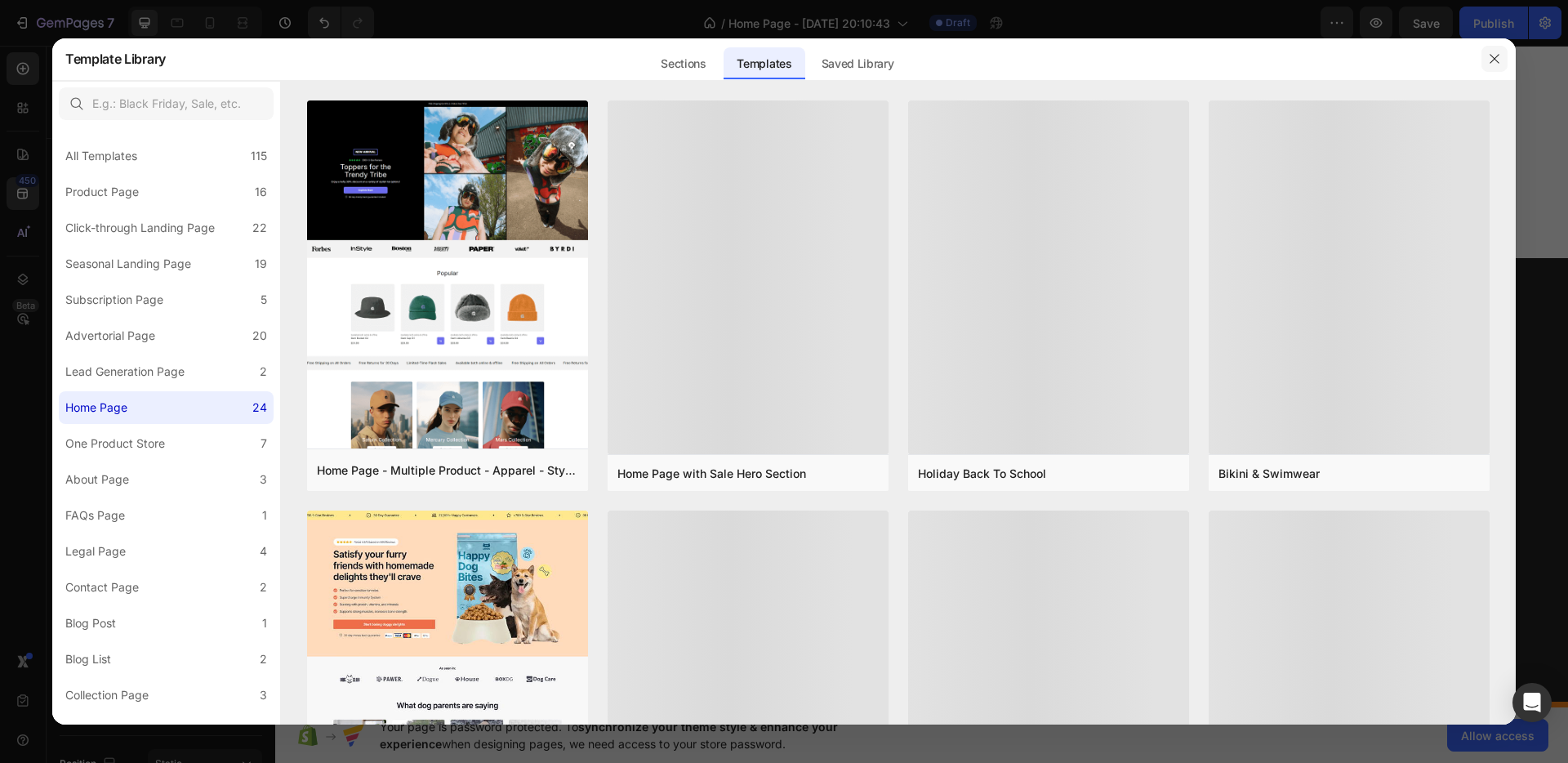
click at [1494, 58] on icon "button" at bounding box center [1494, 58] width 9 height 9
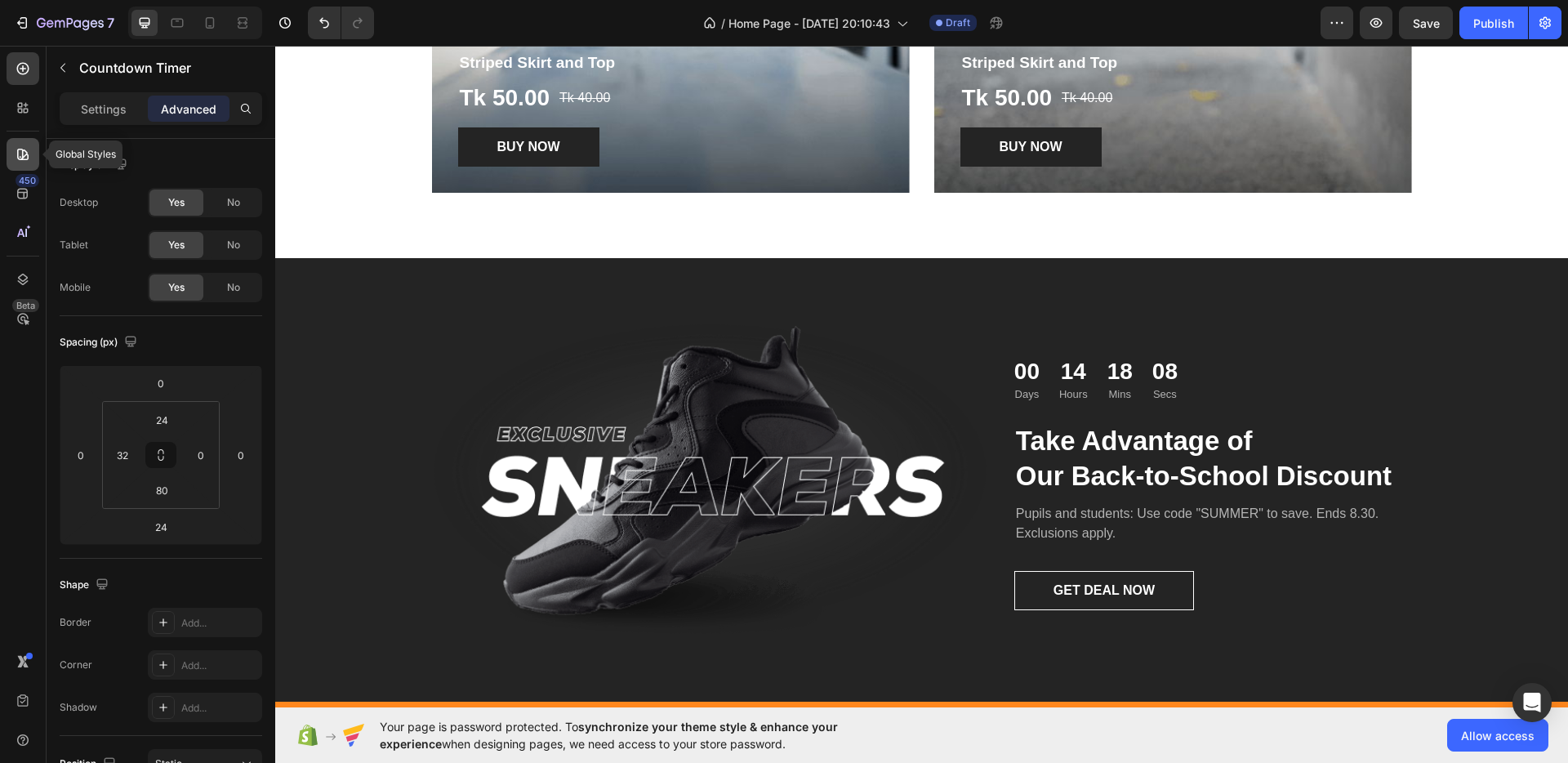
click at [28, 153] on icon at bounding box center [23, 154] width 16 height 16
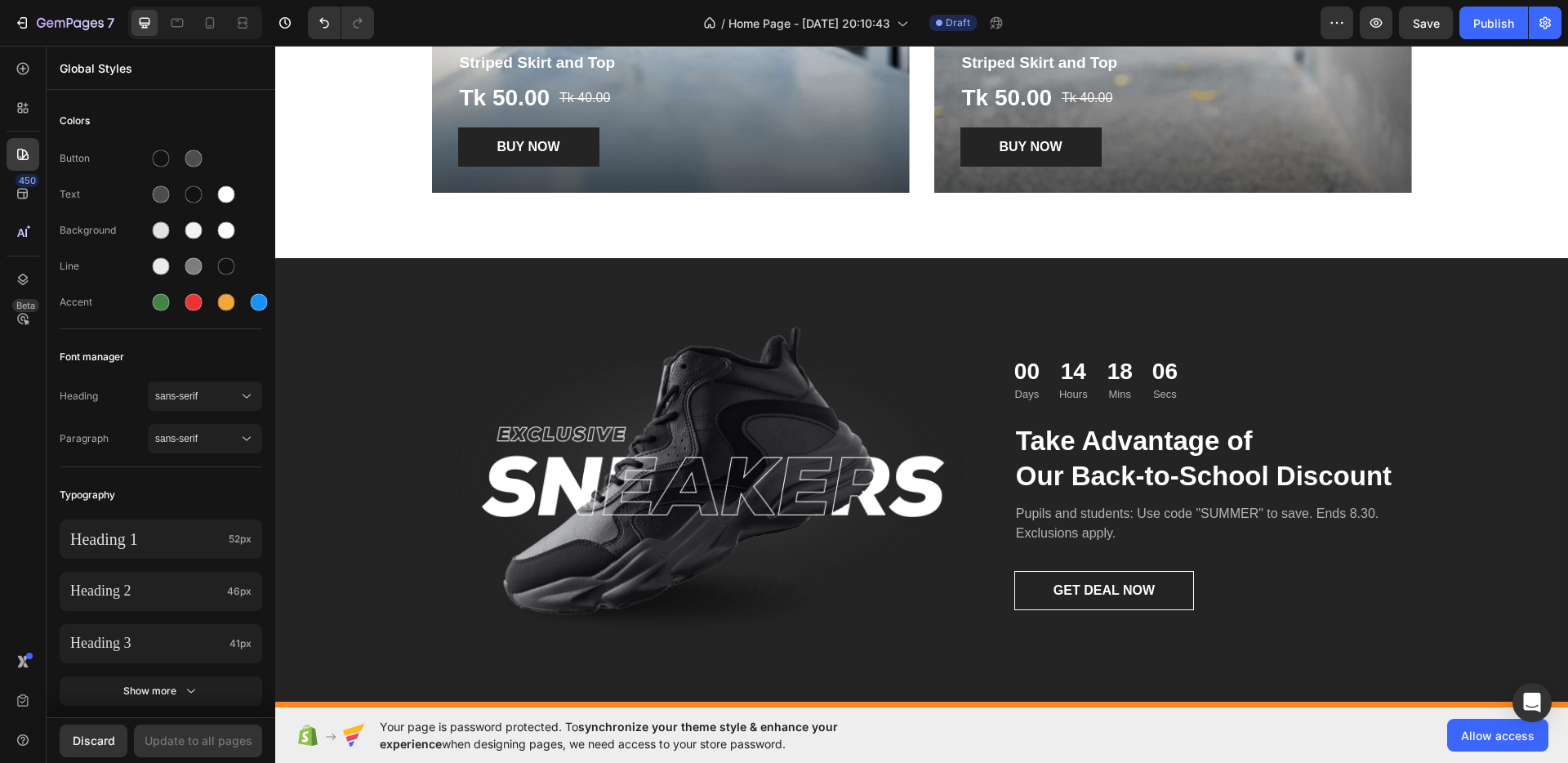
scroll to position [573, 0]
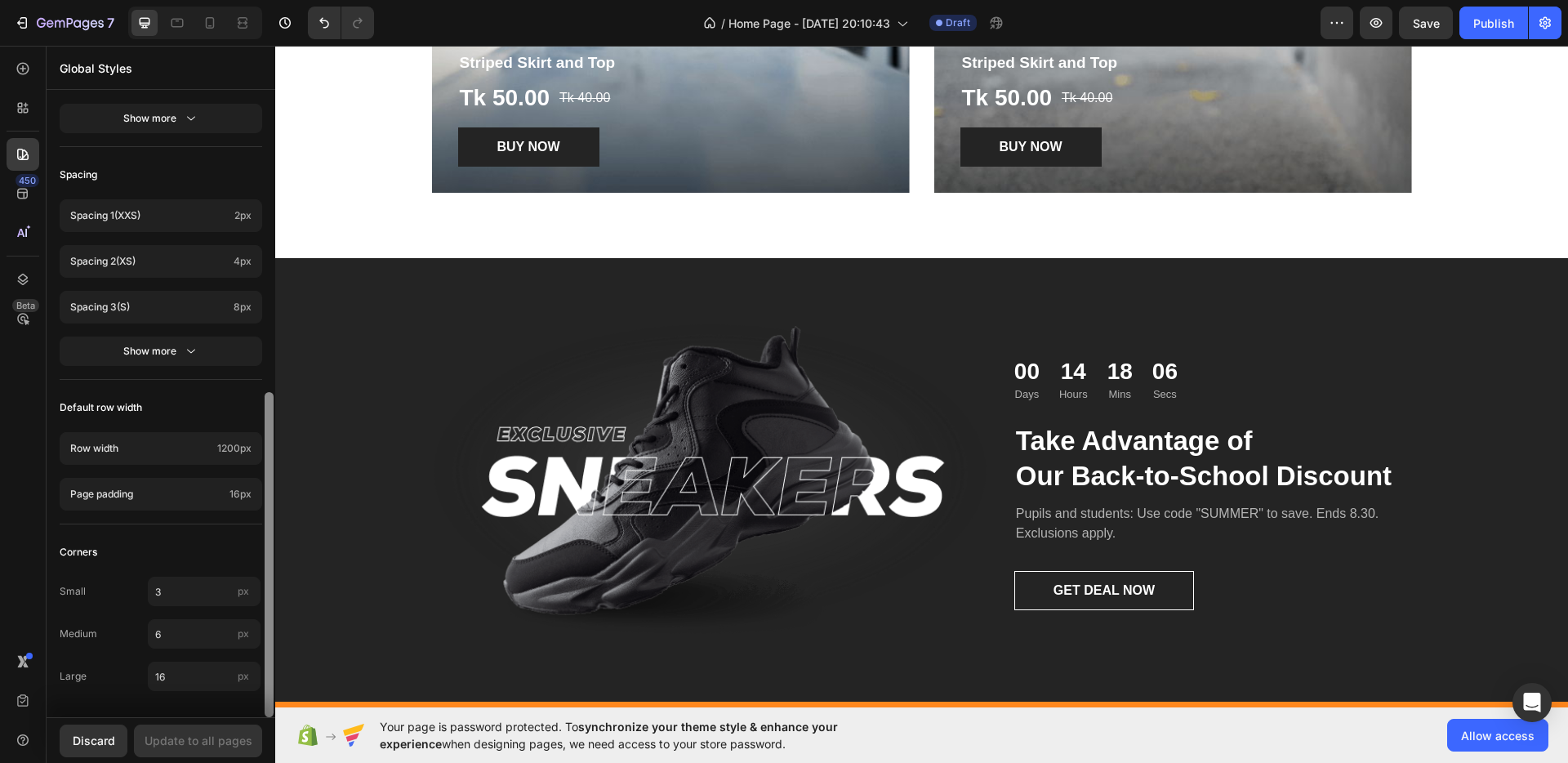
click at [263, 306] on div at bounding box center [269, 405] width 12 height 624
click at [250, 302] on span "8px" at bounding box center [242, 307] width 18 height 15
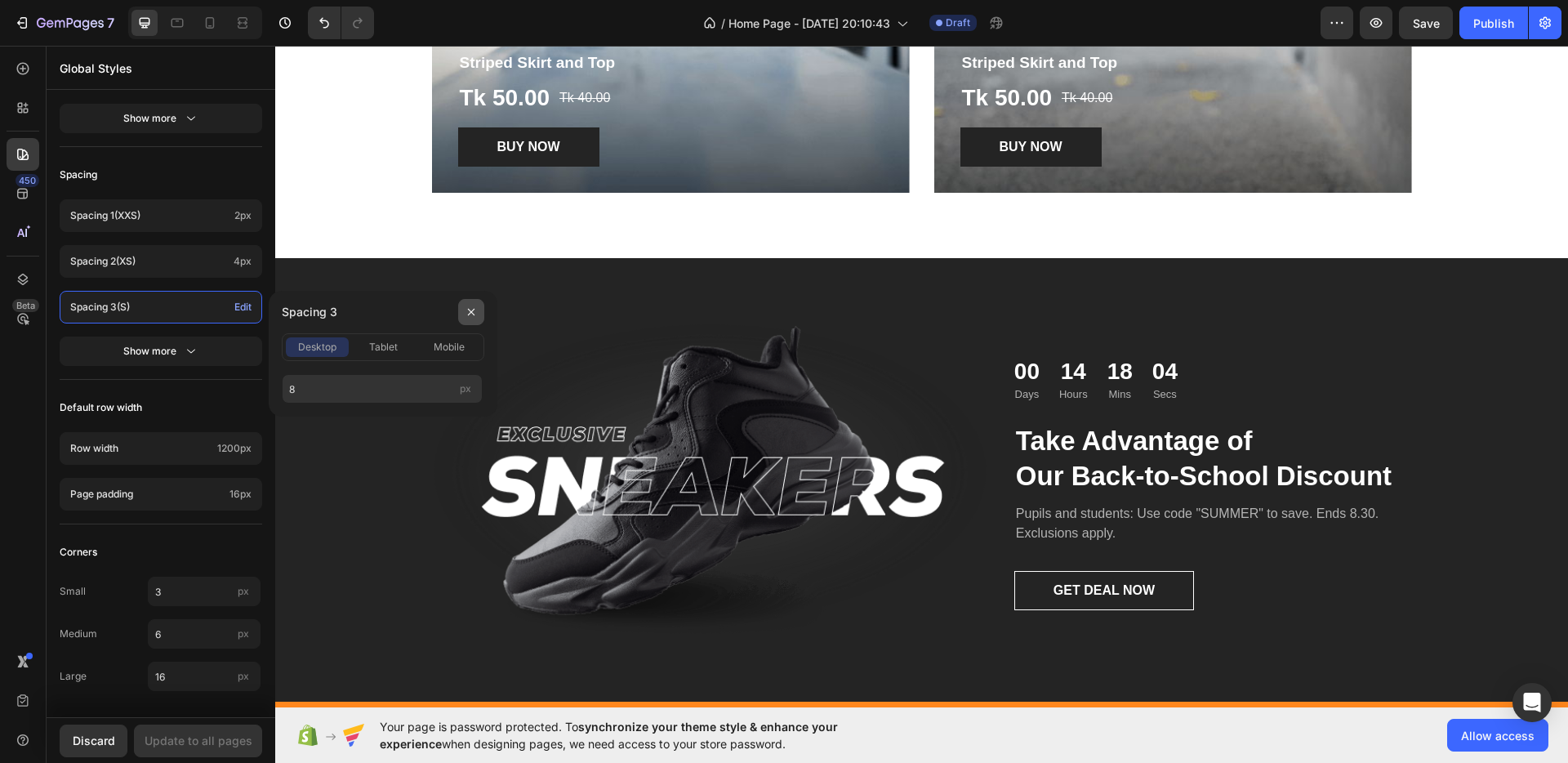
click at [474, 308] on icon "button" at bounding box center [471, 312] width 13 height 13
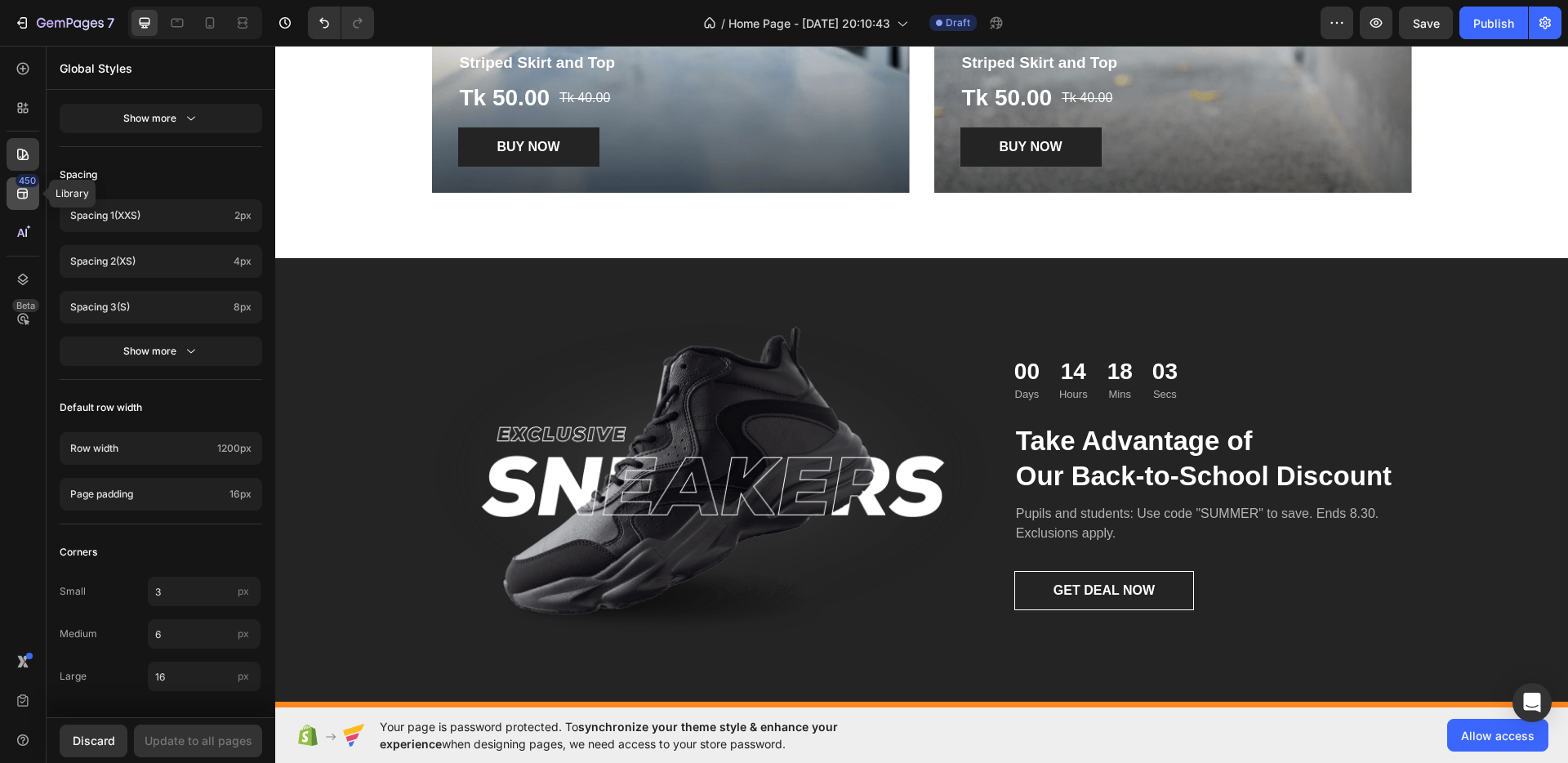
click at [19, 195] on icon at bounding box center [23, 193] width 16 height 16
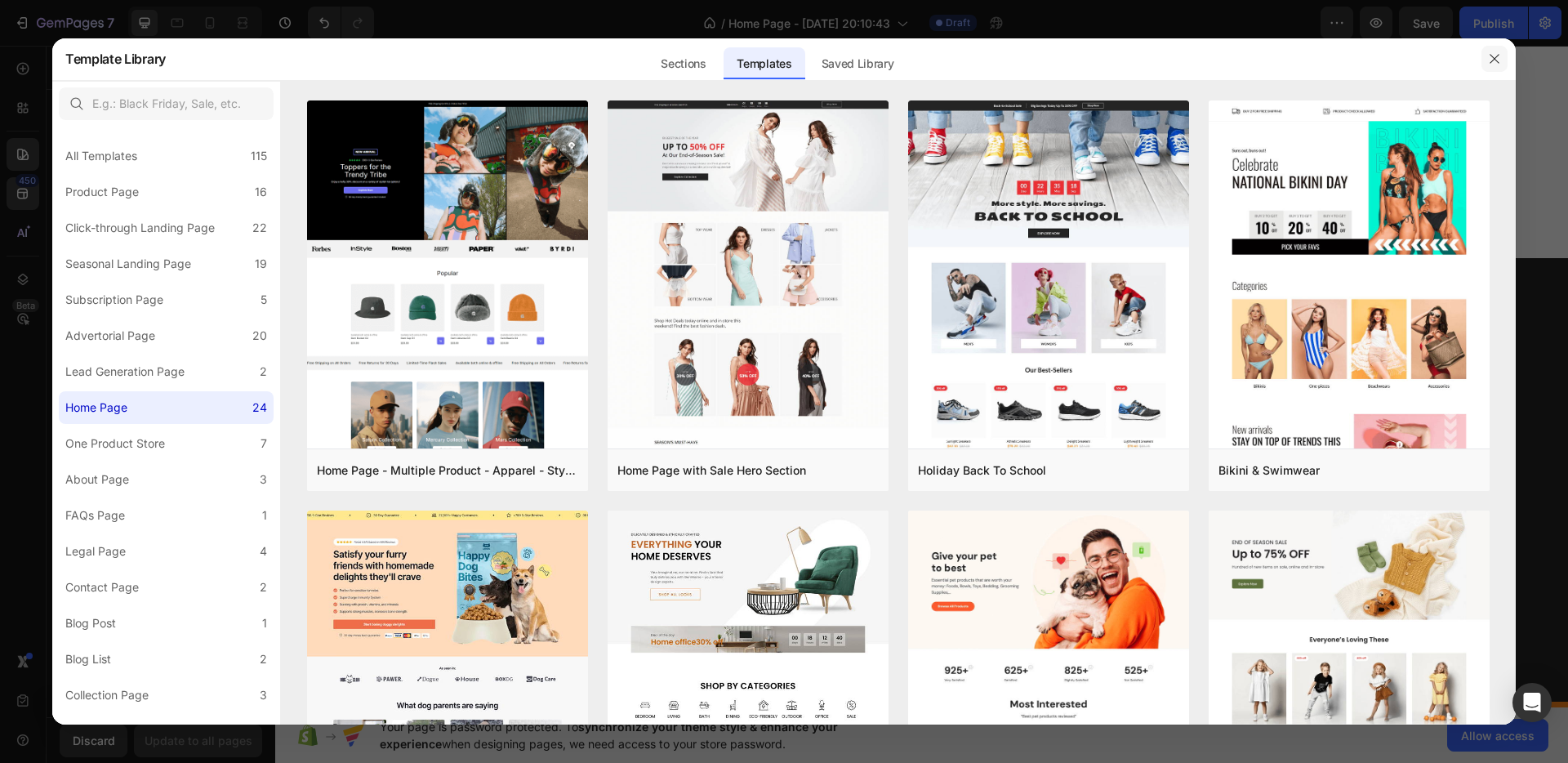
click at [1488, 61] on icon "button" at bounding box center [1494, 58] width 13 height 13
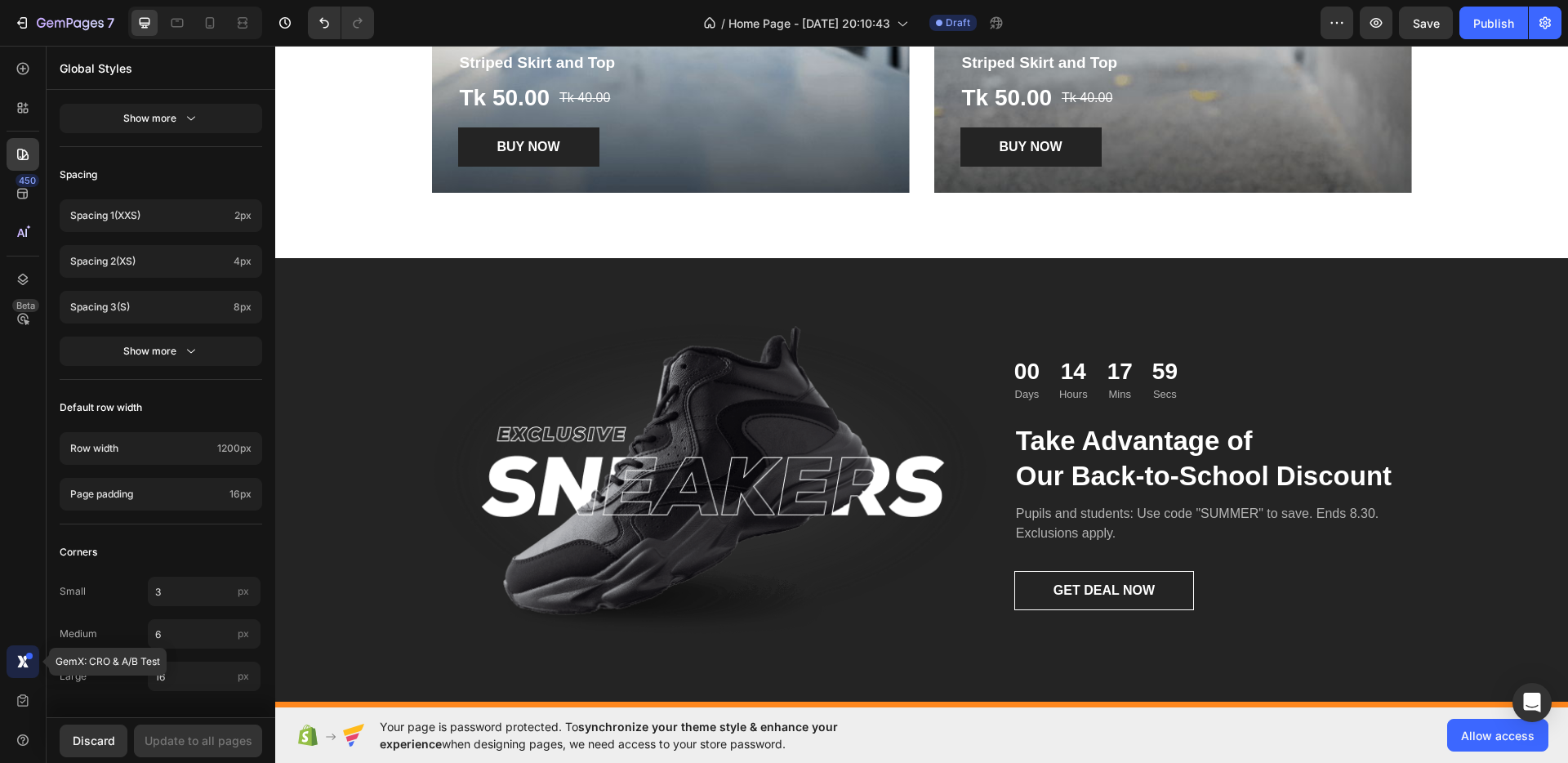
click at [23, 667] on icon at bounding box center [23, 661] width 16 height 16
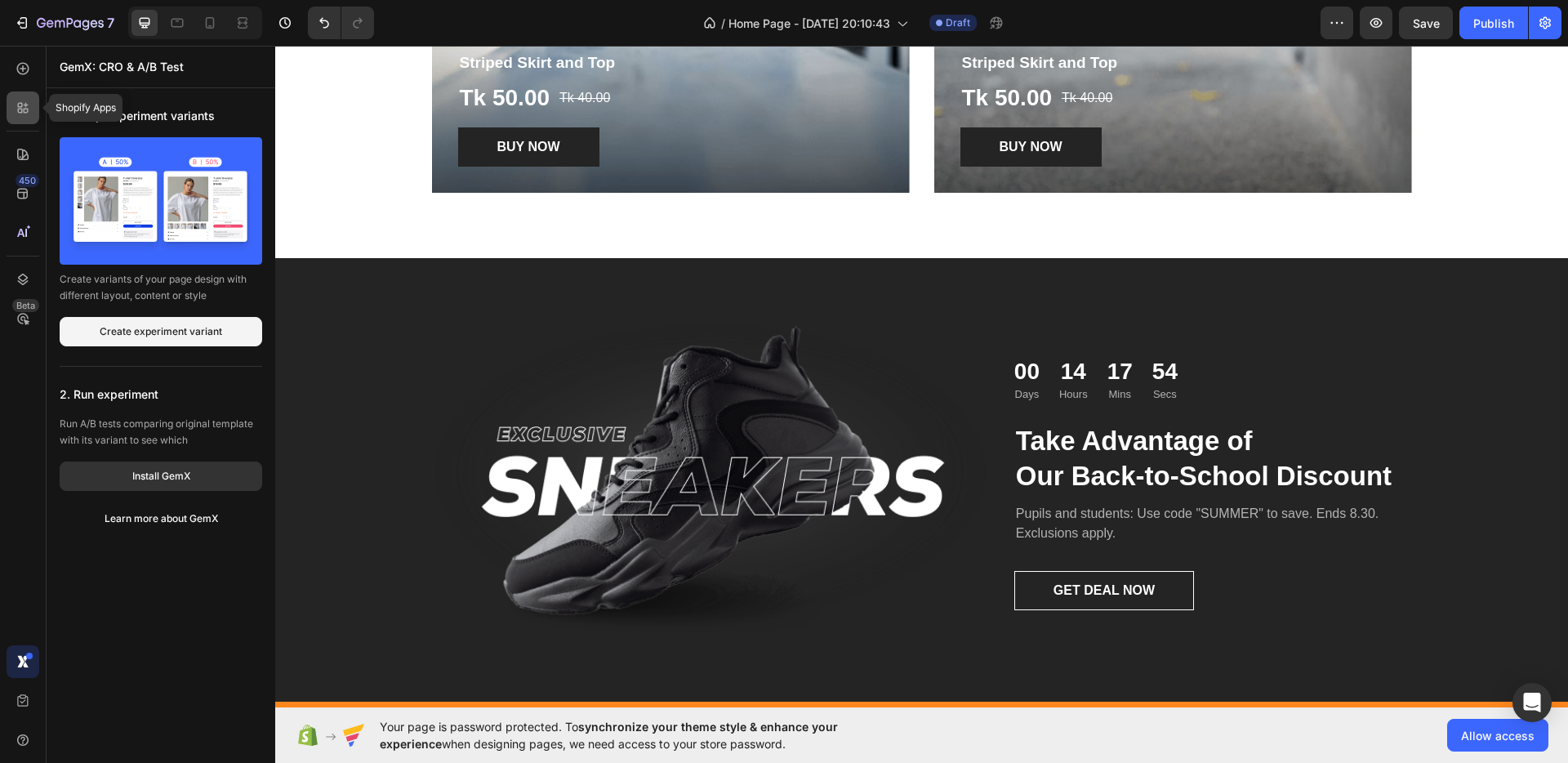
click at [27, 111] on icon at bounding box center [27, 112] width 5 height 5
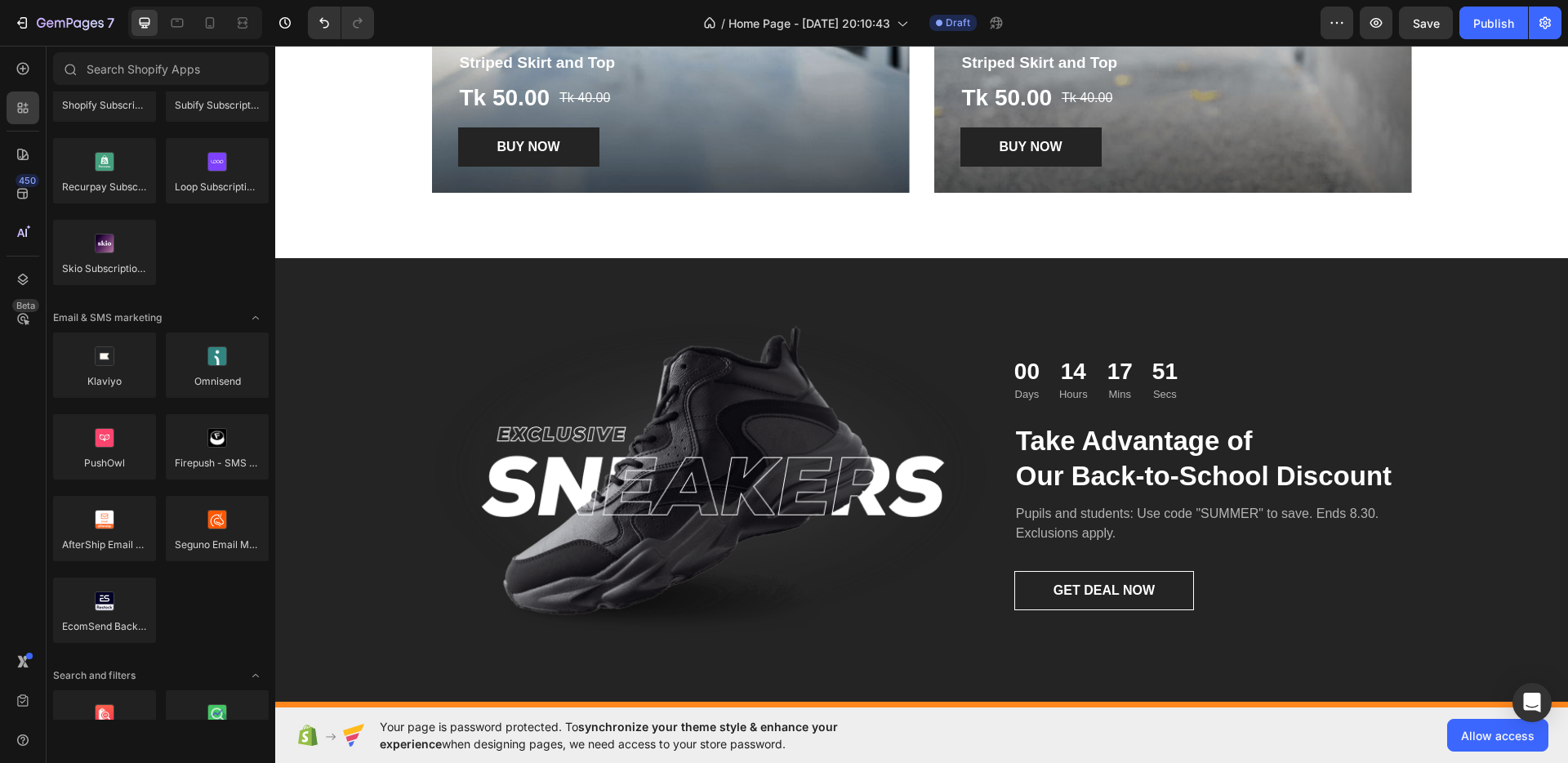
scroll to position [3279, 0]
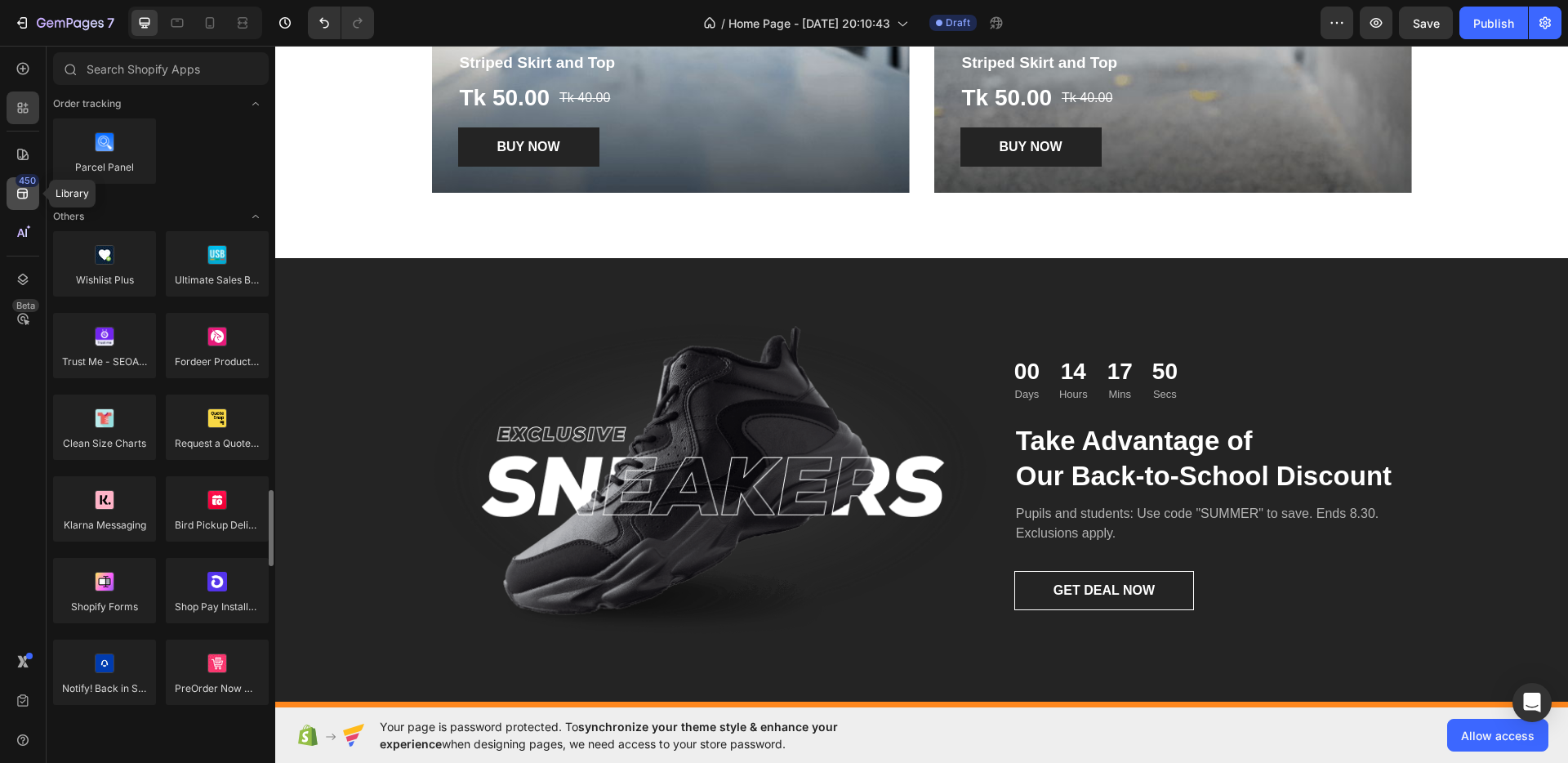
click at [24, 185] on div "450" at bounding box center [27, 181] width 24 height 13
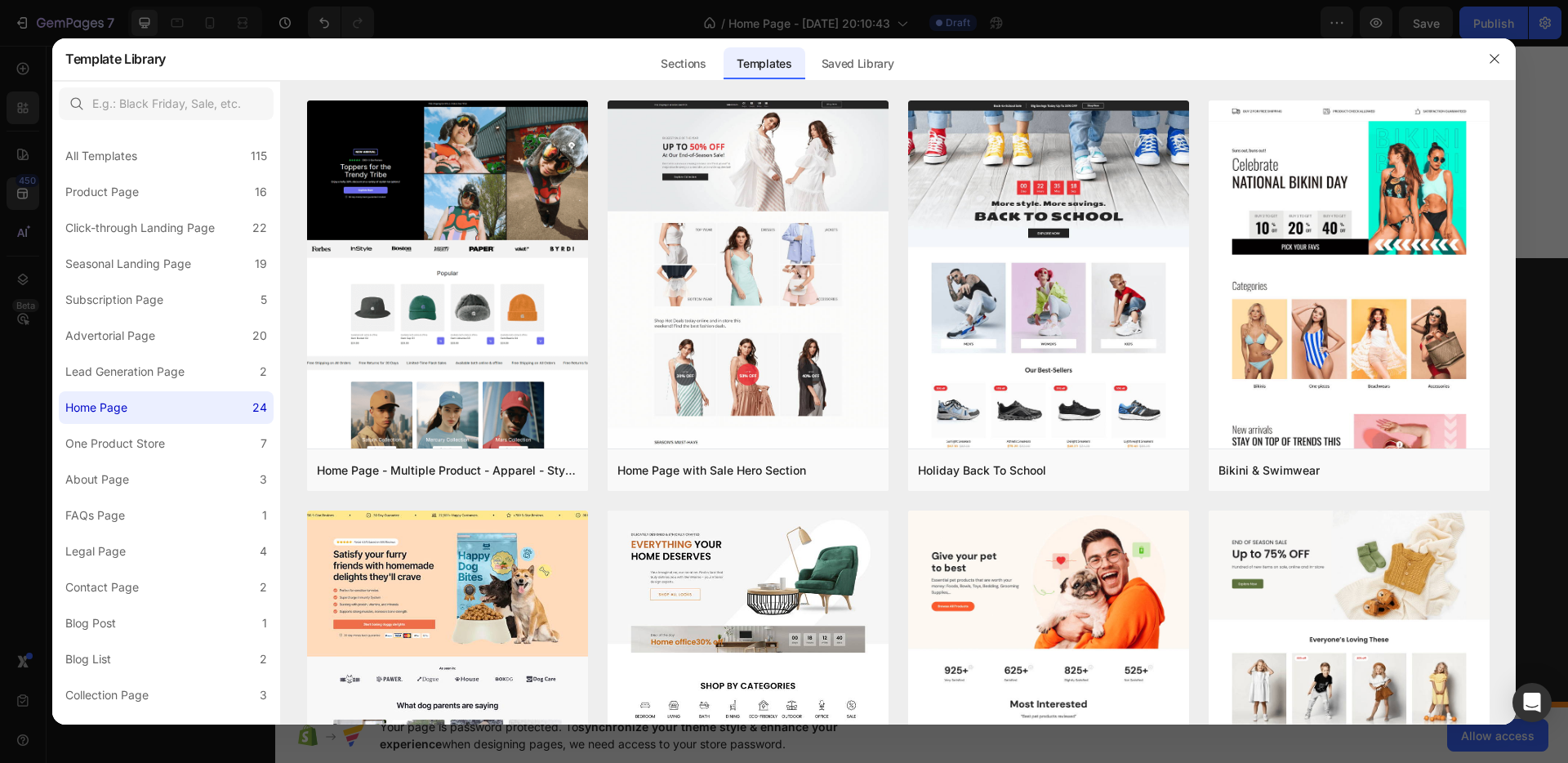
click at [24, 150] on div at bounding box center [784, 382] width 1568 height 763
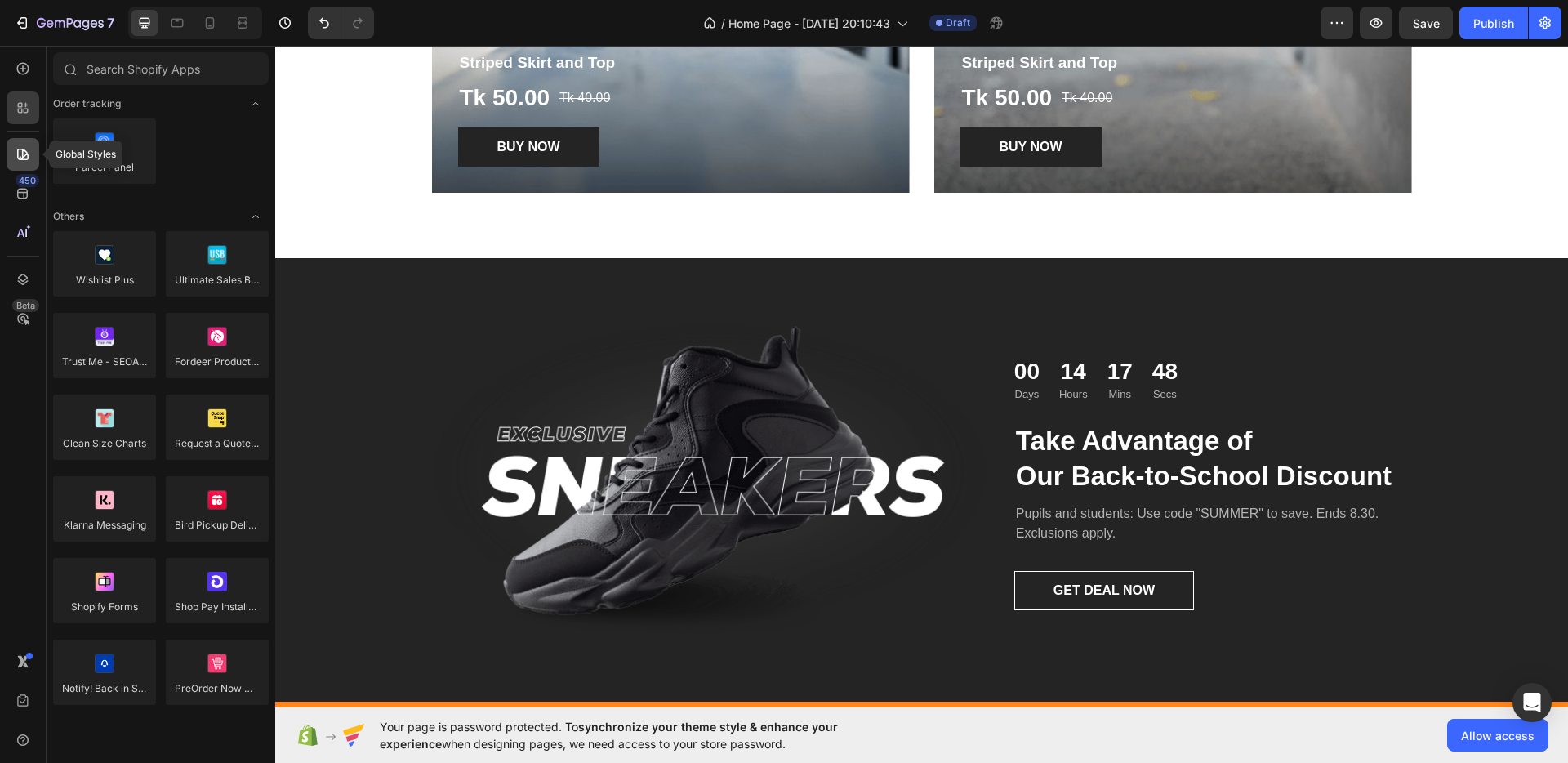
click at [25, 162] on icon at bounding box center [23, 154] width 16 height 16
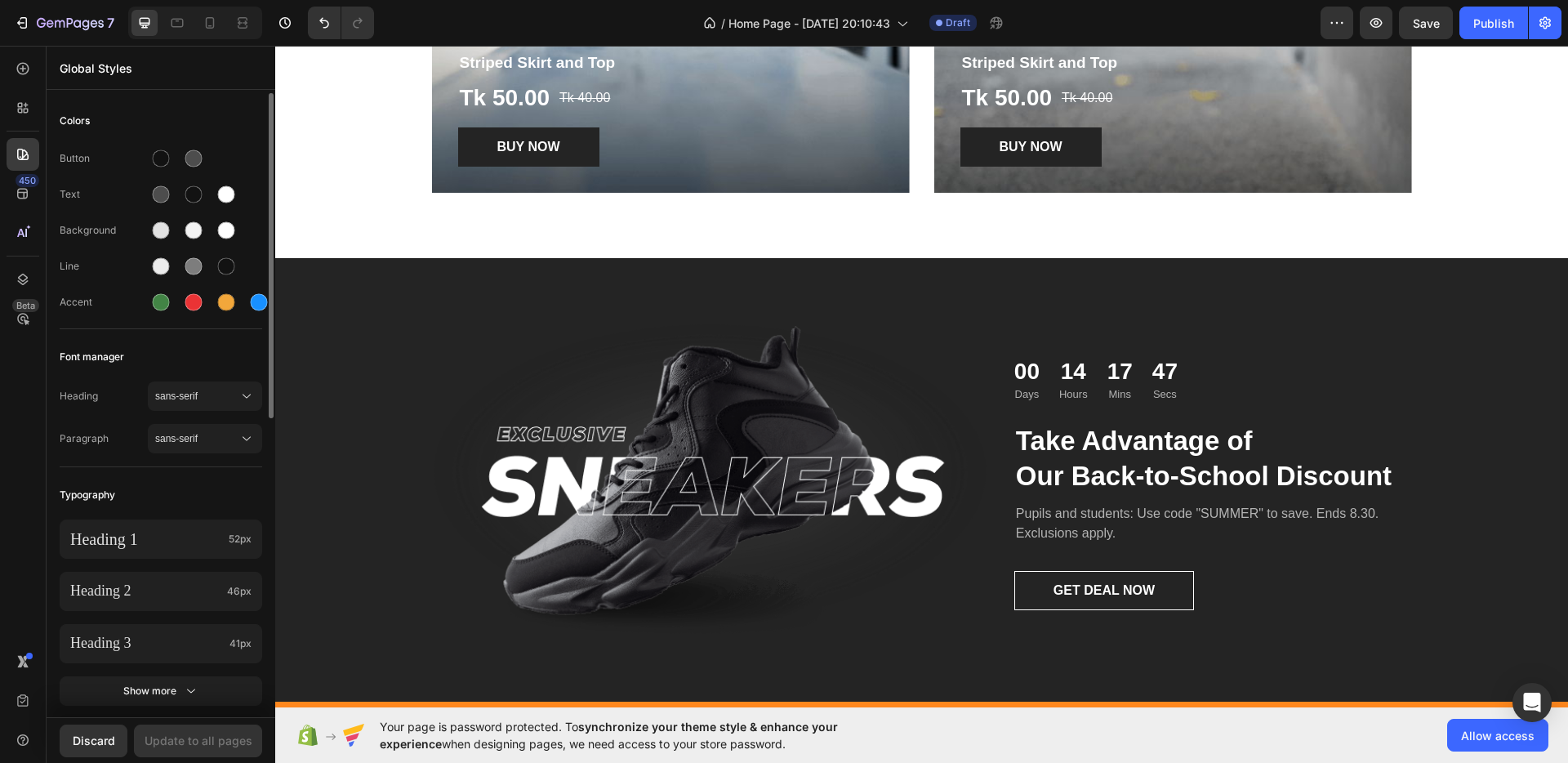
scroll to position [549, 0]
